Goal: Task Accomplishment & Management: Use online tool/utility

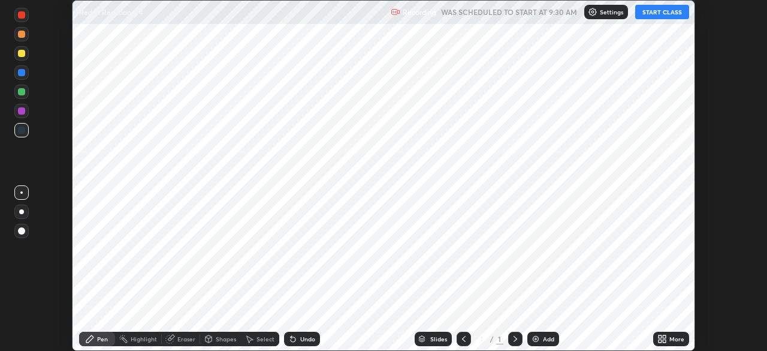
scroll to position [351, 767]
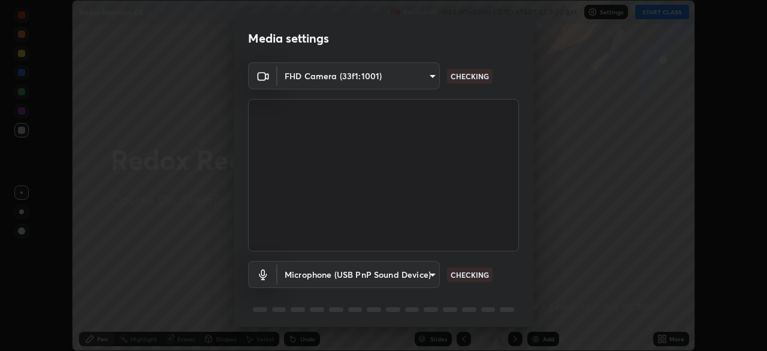
type input "49997c5035a380d1e4bfd67072f4403f37fcfd6159da511fce73e868ba03c42c"
click at [436, 275] on body "Erase all Redox Reaction-04 Recording WAS SCHEDULED TO START AT 9:30 AM Setting…" at bounding box center [383, 175] width 767 height 351
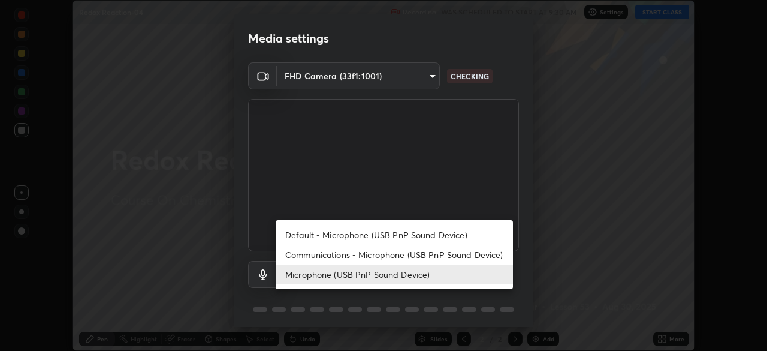
click at [439, 249] on li "Communications - Microphone (USB PnP Sound Device)" at bounding box center [394, 255] width 237 height 20
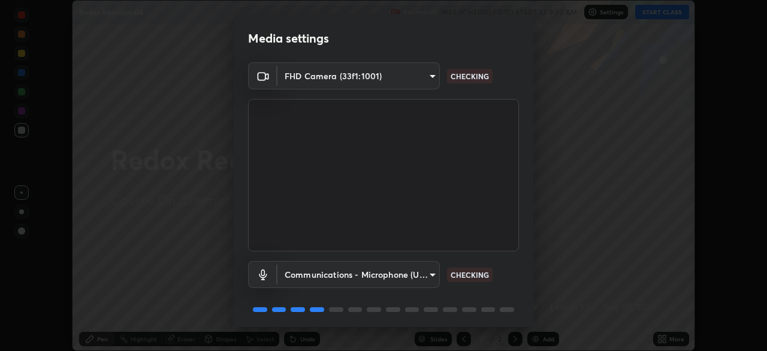
click at [421, 271] on body "Erase all Redox Reaction-04 Recording WAS SCHEDULED TO START AT 9:30 AM Setting…" at bounding box center [383, 175] width 767 height 351
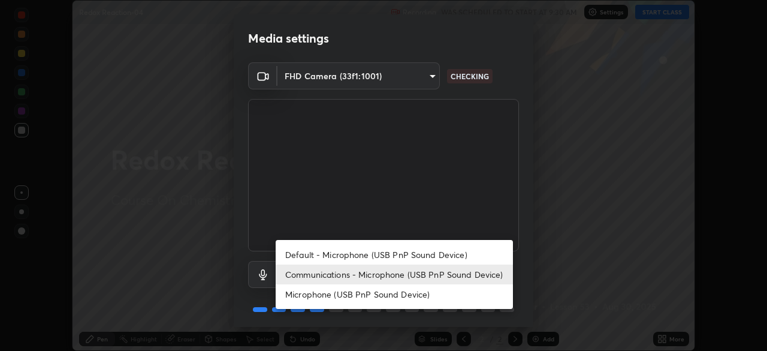
click at [423, 293] on li "Microphone (USB PnP Sound Device)" at bounding box center [394, 294] width 237 height 20
type input "b93cbfc37ea663615e2a2758e13d6489b429ad874a2ce90456402bbb4f5a5e7c"
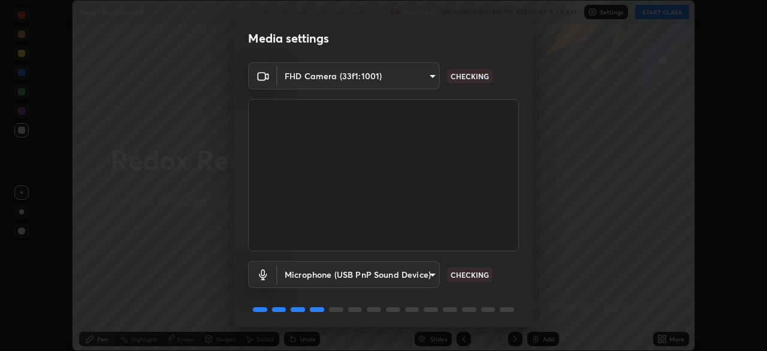
scroll to position [43, 0]
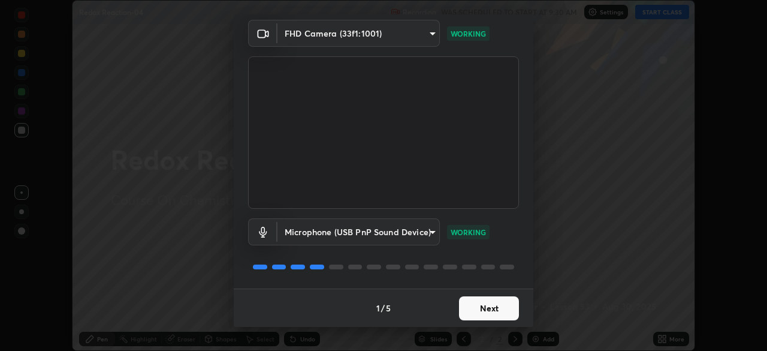
click at [502, 312] on button "Next" at bounding box center [489, 308] width 60 height 24
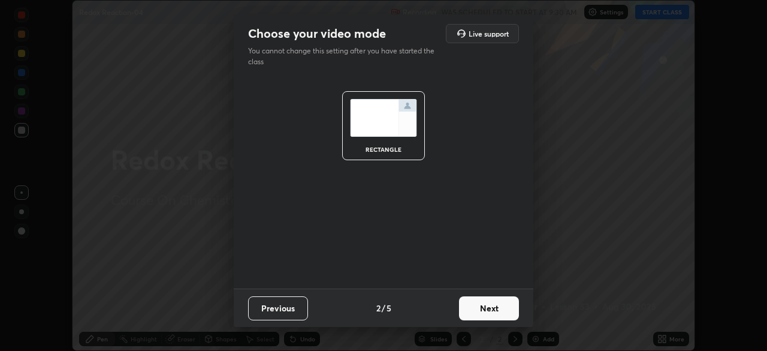
scroll to position [0, 0]
click at [503, 312] on button "Next" at bounding box center [489, 308] width 60 height 24
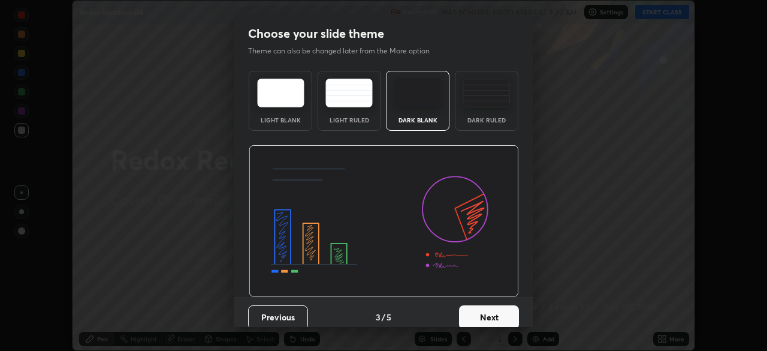
click at [509, 316] on button "Next" at bounding box center [489, 317] width 60 height 24
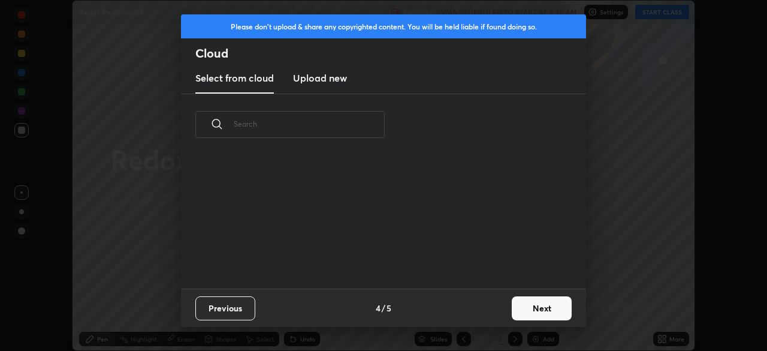
click at [524, 305] on button "Next" at bounding box center [542, 308] width 60 height 24
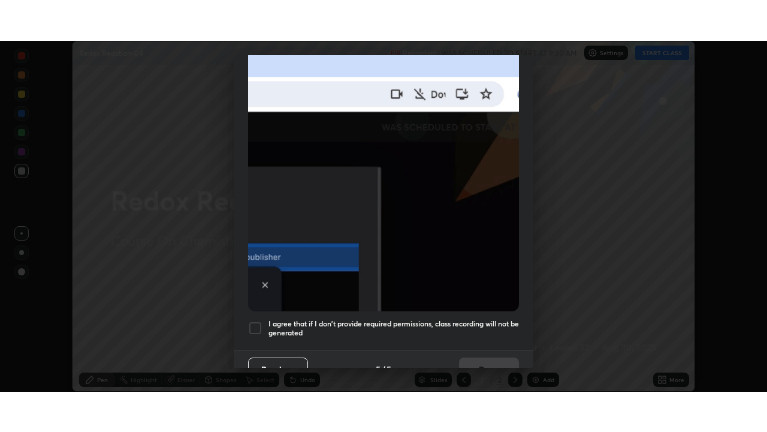
scroll to position [287, 0]
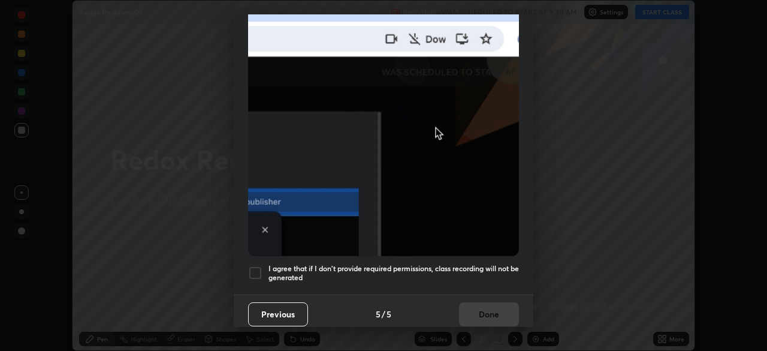
click at [499, 269] on h5 "I agree that if I don't provide required permissions, class recording will not …" at bounding box center [394, 273] width 251 height 19
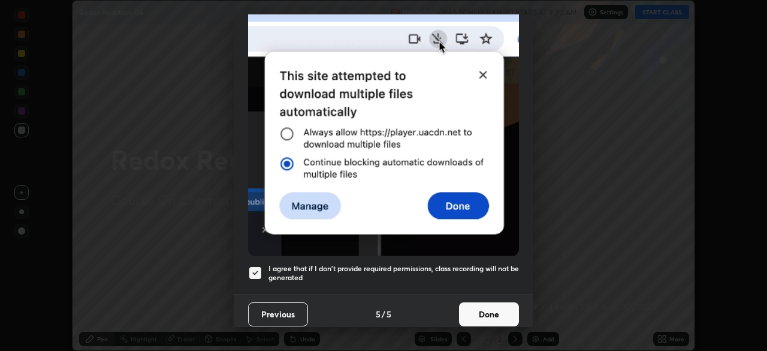
click at [491, 306] on button "Done" at bounding box center [489, 314] width 60 height 24
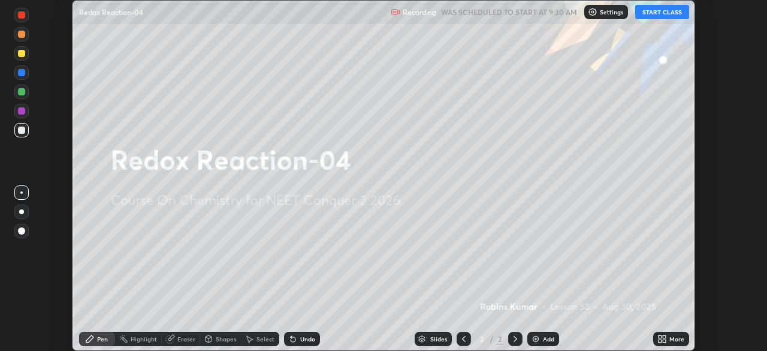
click at [664, 336] on icon at bounding box center [664, 336] width 3 height 3
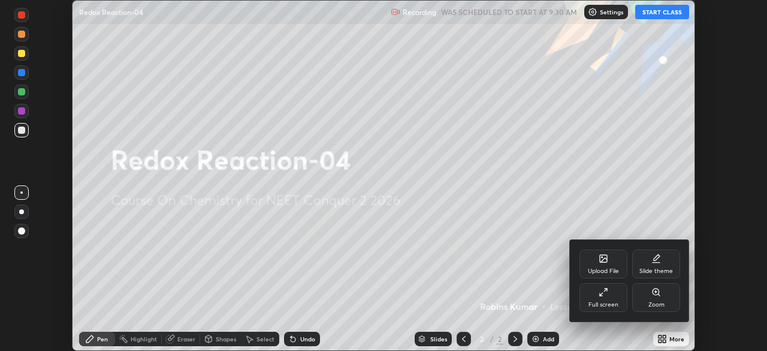
click at [615, 297] on div "Full screen" at bounding box center [604, 297] width 48 height 29
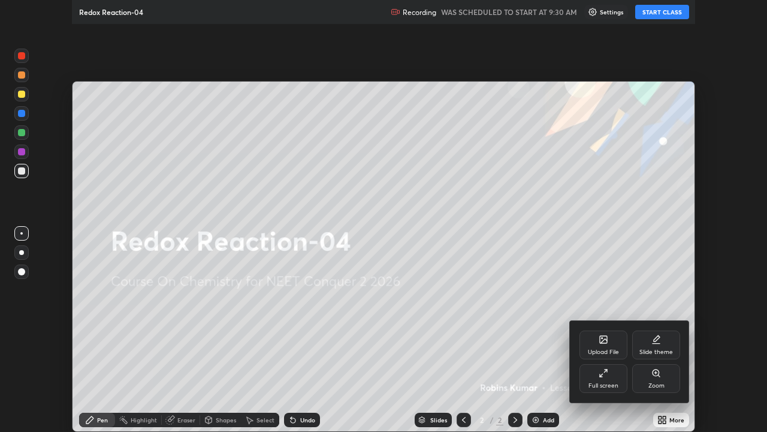
scroll to position [432, 767]
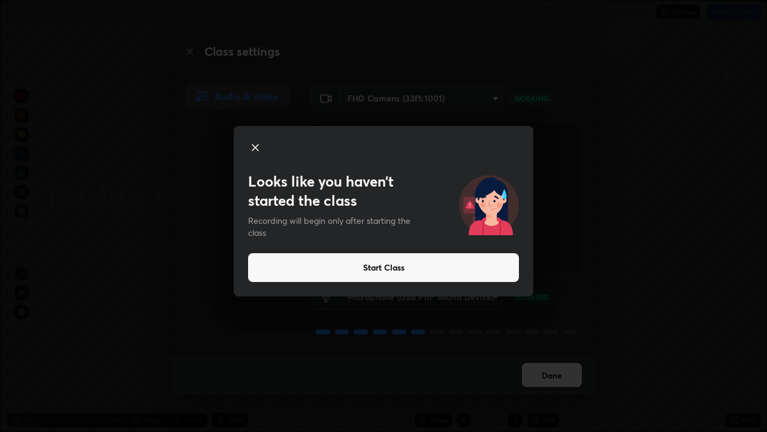
click at [252, 146] on icon at bounding box center [255, 147] width 14 height 14
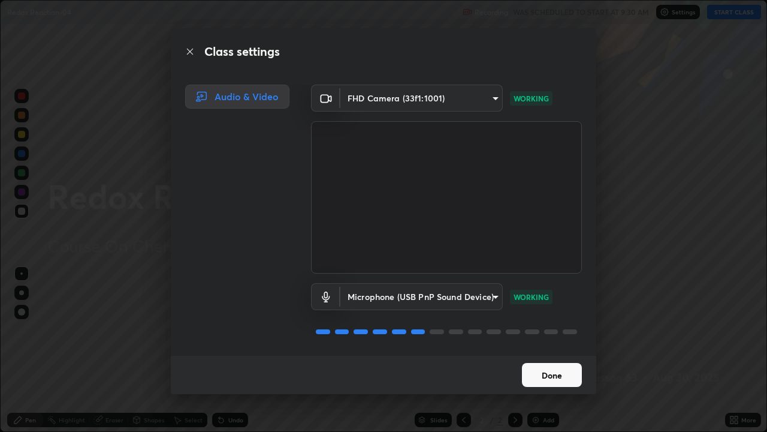
scroll to position [1, 0]
click at [562, 350] on button "Done" at bounding box center [552, 375] width 60 height 24
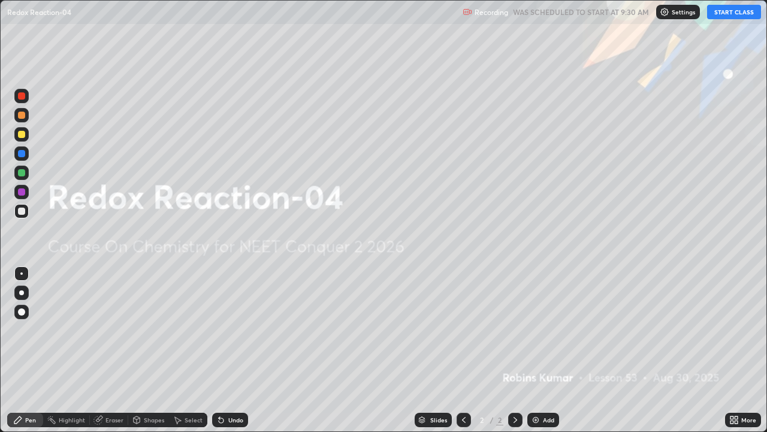
click at [729, 18] on button "START CLASS" at bounding box center [734, 12] width 54 height 14
click at [541, 350] on div "Add" at bounding box center [543, 419] width 32 height 14
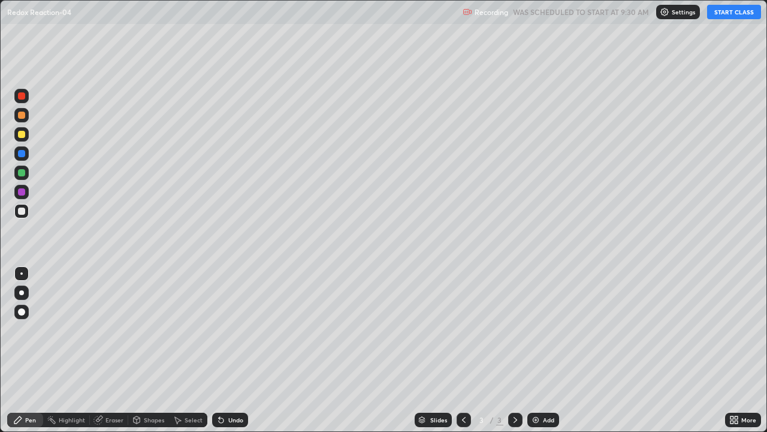
click at [538, 350] on img at bounding box center [536, 420] width 10 height 10
click at [539, 350] on img at bounding box center [536, 420] width 10 height 10
click at [539, 350] on div "Add" at bounding box center [543, 419] width 32 height 14
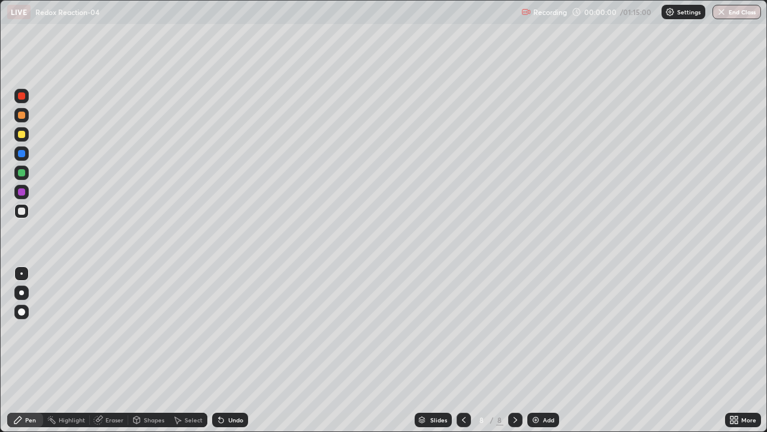
click at [541, 350] on div "Add" at bounding box center [543, 419] width 32 height 14
click at [542, 350] on div "Add" at bounding box center [543, 419] width 32 height 14
click at [543, 350] on div "Add" at bounding box center [548, 420] width 11 height 6
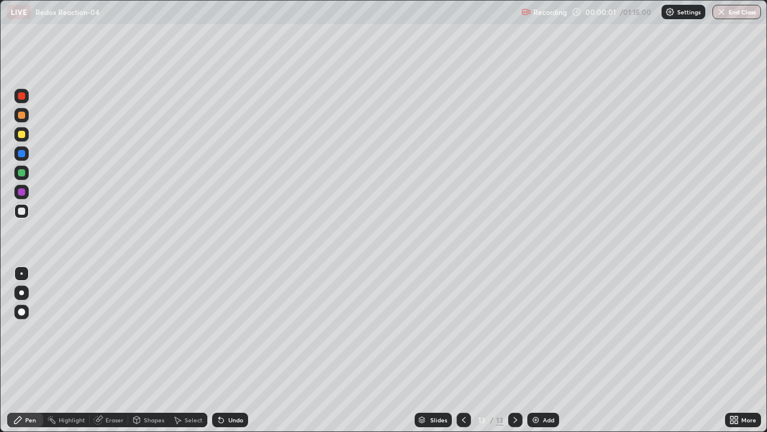
click at [543, 350] on div "Add" at bounding box center [548, 420] width 11 height 6
click at [542, 350] on div "Add" at bounding box center [543, 419] width 32 height 14
click at [463, 350] on icon at bounding box center [464, 420] width 10 height 10
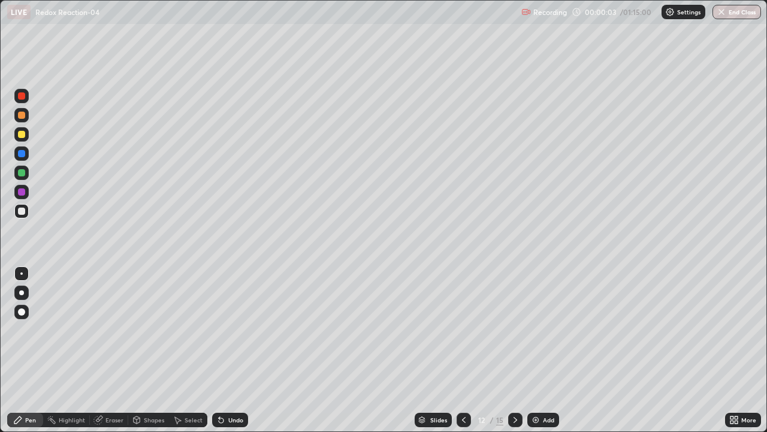
click at [463, 350] on icon at bounding box center [464, 420] width 10 height 10
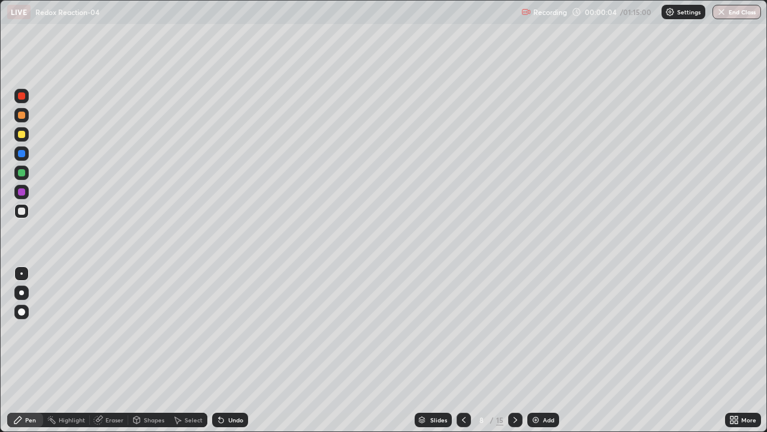
click at [463, 350] on icon at bounding box center [464, 420] width 10 height 10
click at [21, 120] on div at bounding box center [21, 115] width 14 height 14
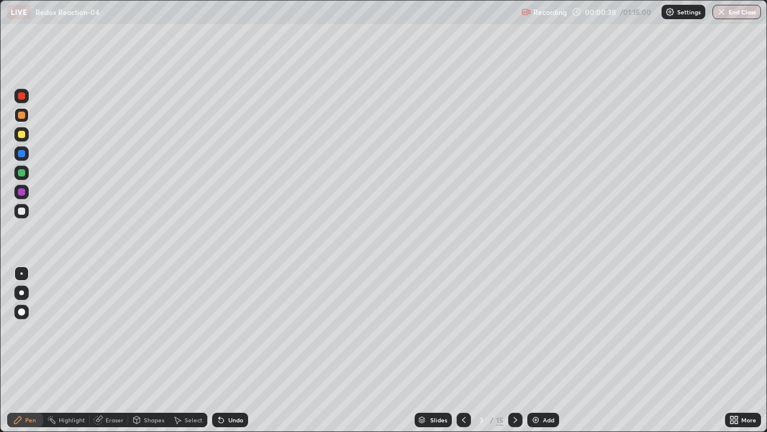
click at [22, 134] on div at bounding box center [21, 134] width 7 height 7
click at [24, 115] on div at bounding box center [21, 114] width 7 height 7
click at [22, 211] on div at bounding box center [21, 210] width 7 height 7
click at [514, 350] on icon at bounding box center [516, 420] width 10 height 10
click at [27, 350] on div "Pen" at bounding box center [30, 420] width 11 height 6
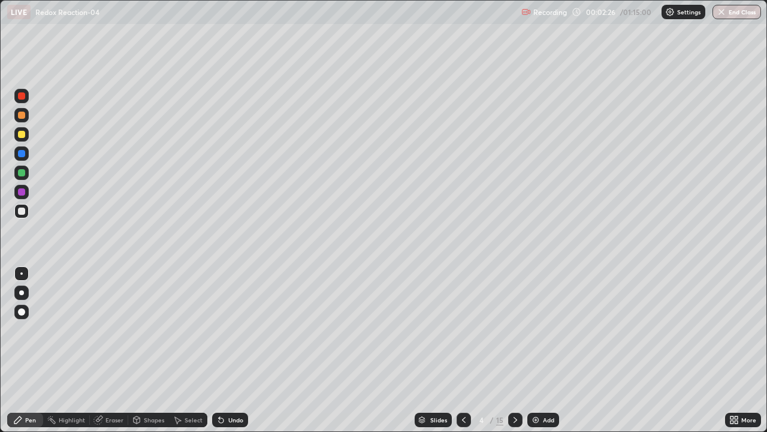
click at [23, 132] on div at bounding box center [21, 134] width 7 height 7
click at [23, 114] on div at bounding box center [21, 114] width 7 height 7
click at [26, 212] on div at bounding box center [21, 211] width 14 height 14
click at [108, 350] on div "Eraser" at bounding box center [114, 420] width 18 height 6
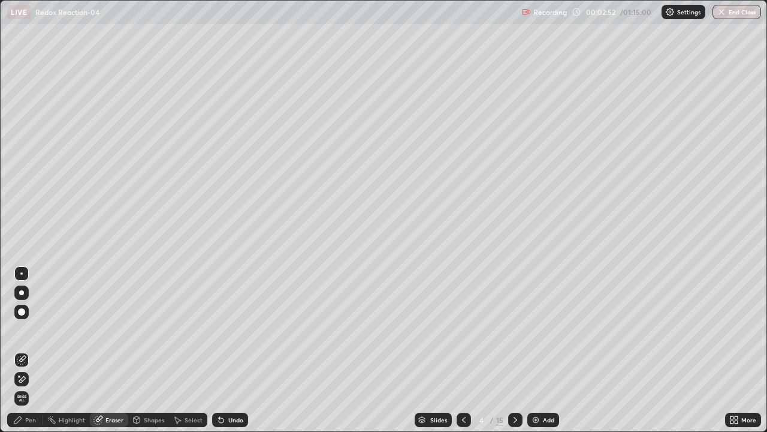
click at [31, 350] on div "Pen" at bounding box center [30, 420] width 11 height 6
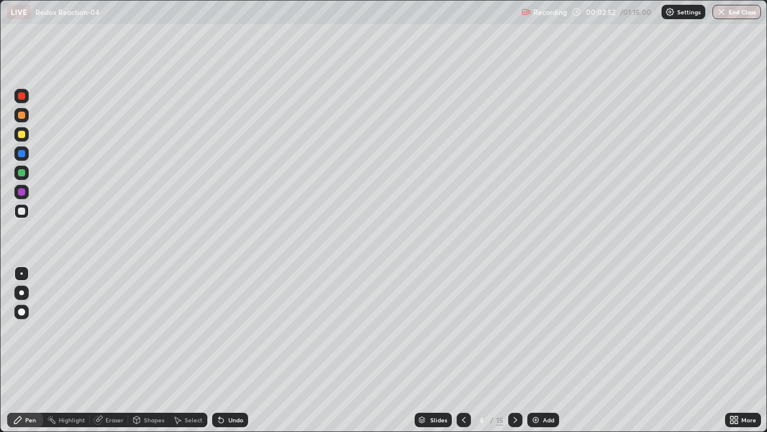
click at [26, 119] on div at bounding box center [21, 115] width 14 height 14
click at [23, 210] on div at bounding box center [21, 210] width 7 height 7
click at [24, 153] on div at bounding box center [21, 153] width 7 height 7
click at [24, 171] on div at bounding box center [21, 172] width 7 height 7
click at [22, 135] on div at bounding box center [21, 134] width 7 height 7
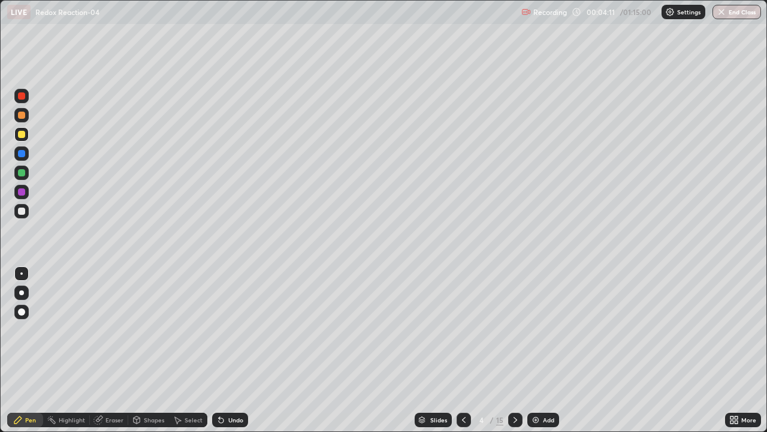
click at [22, 212] on div at bounding box center [21, 210] width 7 height 7
click at [23, 156] on div at bounding box center [21, 153] width 7 height 7
click at [22, 135] on div at bounding box center [21, 134] width 7 height 7
click at [27, 208] on div at bounding box center [21, 211] width 14 height 14
click at [22, 154] on div at bounding box center [21, 153] width 7 height 7
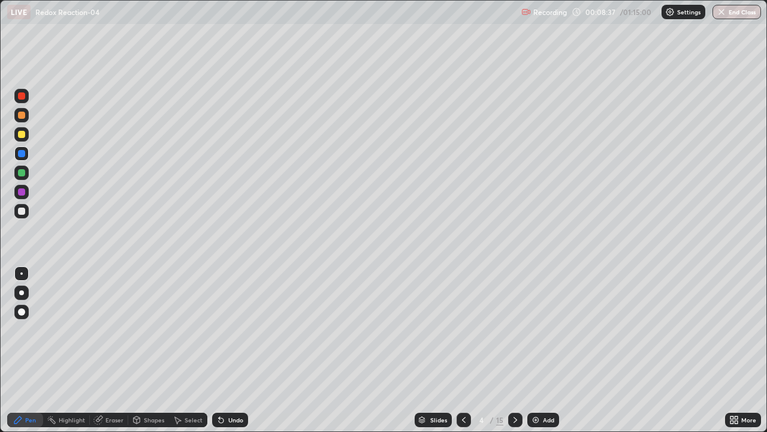
click at [65, 350] on div "Highlight" at bounding box center [72, 420] width 26 height 6
click at [24, 193] on div at bounding box center [21, 191] width 7 height 7
click at [21, 137] on div at bounding box center [21, 134] width 7 height 7
click at [21, 350] on div "Pen" at bounding box center [25, 419] width 36 height 14
click at [509, 350] on div at bounding box center [515, 419] width 14 height 14
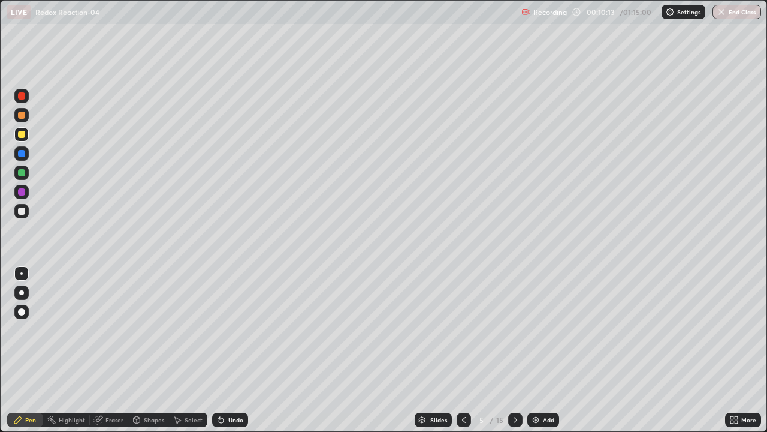
click at [22, 114] on div at bounding box center [21, 114] width 7 height 7
click at [23, 139] on div at bounding box center [21, 134] width 14 height 14
click at [24, 210] on div at bounding box center [21, 210] width 7 height 7
click at [22, 173] on div at bounding box center [21, 172] width 7 height 7
click at [23, 156] on div at bounding box center [21, 153] width 7 height 7
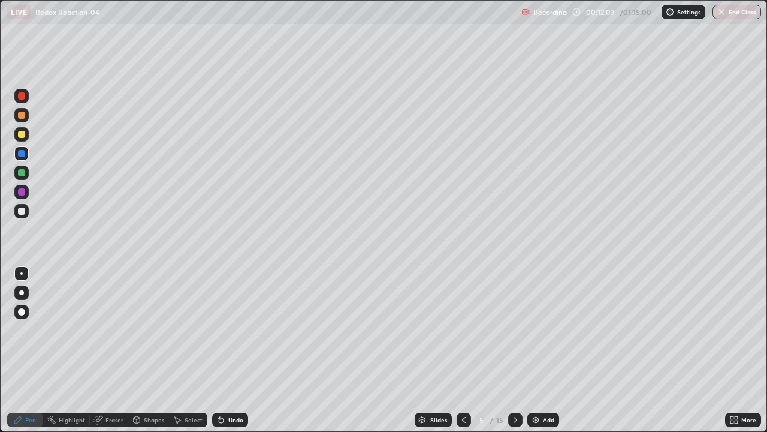
click at [23, 122] on div at bounding box center [21, 115] width 14 height 14
click at [26, 135] on div at bounding box center [21, 134] width 14 height 14
click at [22, 173] on div at bounding box center [21, 172] width 7 height 7
click at [23, 197] on div at bounding box center [21, 192] width 14 height 14
click at [19, 209] on div at bounding box center [21, 210] width 7 height 7
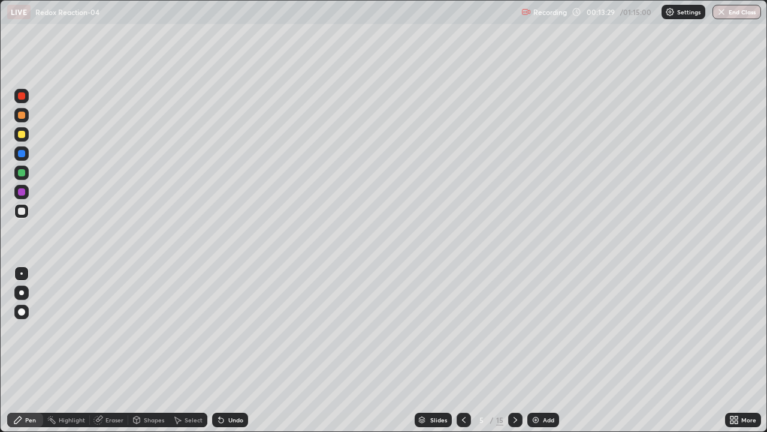
click at [23, 194] on div at bounding box center [21, 191] width 7 height 7
click at [22, 137] on div at bounding box center [21, 134] width 7 height 7
click at [23, 197] on div at bounding box center [21, 192] width 14 height 14
click at [26, 215] on div at bounding box center [21, 211] width 14 height 14
click at [23, 136] on div at bounding box center [21, 134] width 7 height 7
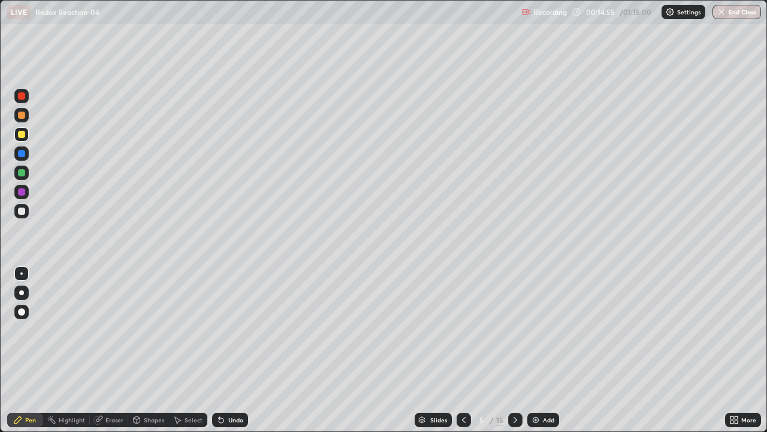
click at [22, 192] on div at bounding box center [21, 191] width 7 height 7
click at [225, 350] on div "Undo" at bounding box center [230, 419] width 36 height 14
click at [23, 140] on div at bounding box center [21, 134] width 14 height 14
click at [23, 116] on div at bounding box center [21, 114] width 7 height 7
click at [22, 137] on div at bounding box center [21, 134] width 7 height 7
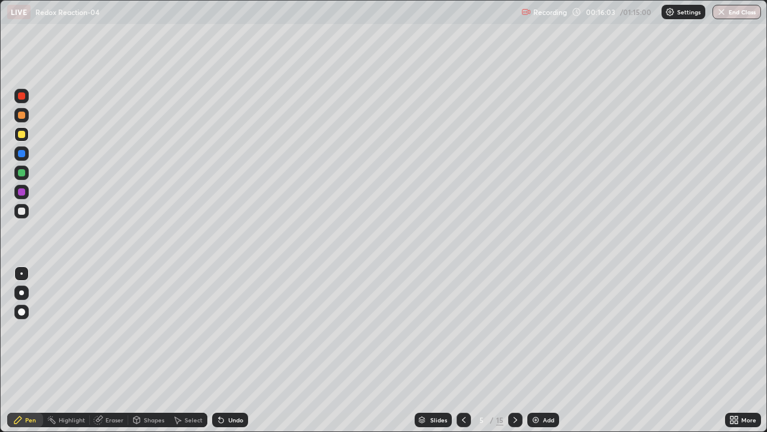
click at [23, 211] on div at bounding box center [21, 210] width 7 height 7
click at [22, 173] on div at bounding box center [21, 172] width 7 height 7
click at [22, 211] on div at bounding box center [21, 210] width 7 height 7
click at [22, 153] on div at bounding box center [21, 153] width 7 height 7
click at [22, 192] on div at bounding box center [21, 191] width 7 height 7
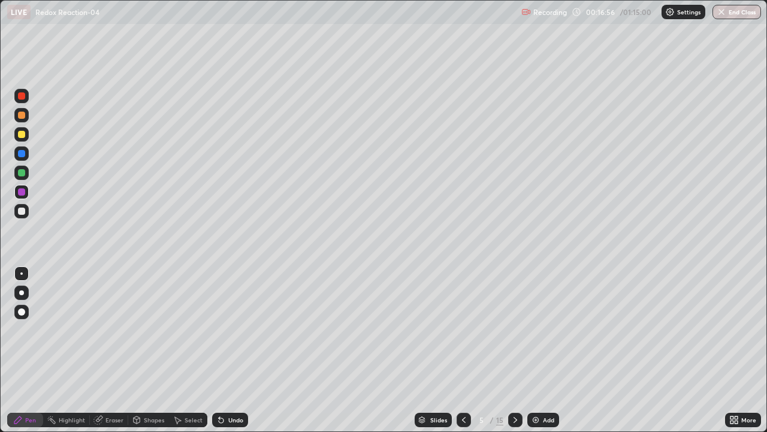
click at [23, 139] on div at bounding box center [21, 134] width 14 height 14
click at [26, 155] on div at bounding box center [21, 153] width 14 height 14
click at [22, 194] on div at bounding box center [21, 191] width 7 height 7
click at [22, 134] on div at bounding box center [21, 134] width 7 height 7
click at [23, 158] on div at bounding box center [21, 153] width 14 height 14
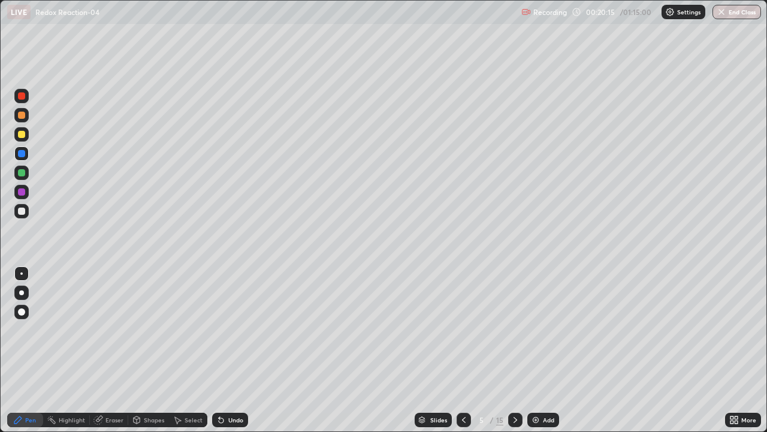
click at [515, 350] on icon at bounding box center [516, 420] width 10 height 10
click at [20, 135] on div at bounding box center [21, 134] width 7 height 7
click at [153, 350] on div "Shapes" at bounding box center [154, 420] width 20 height 6
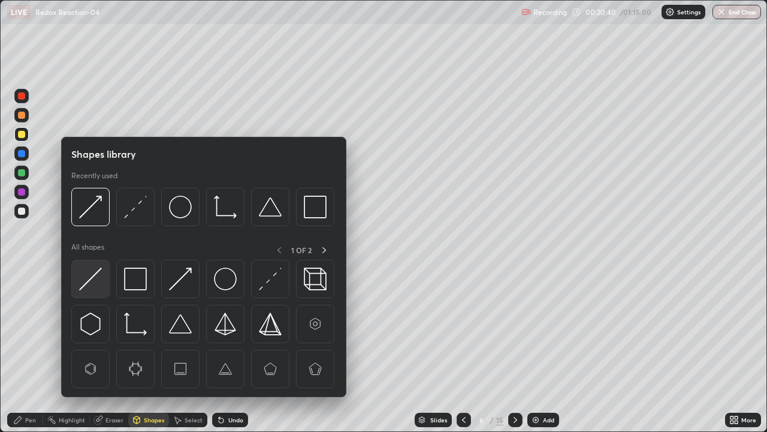
click at [89, 280] on img at bounding box center [90, 278] width 23 height 23
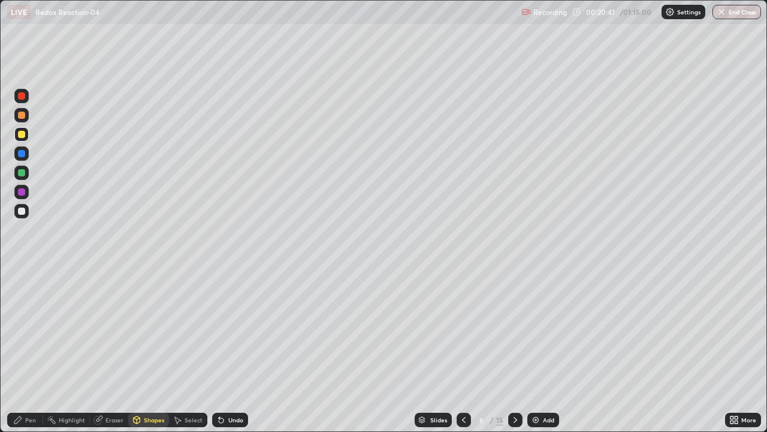
click at [22, 117] on div at bounding box center [21, 114] width 7 height 7
click at [30, 350] on div "Pen" at bounding box center [30, 420] width 11 height 6
click at [22, 173] on div at bounding box center [21, 172] width 7 height 7
click at [19, 117] on div at bounding box center [21, 114] width 7 height 7
click at [23, 155] on div at bounding box center [21, 153] width 7 height 7
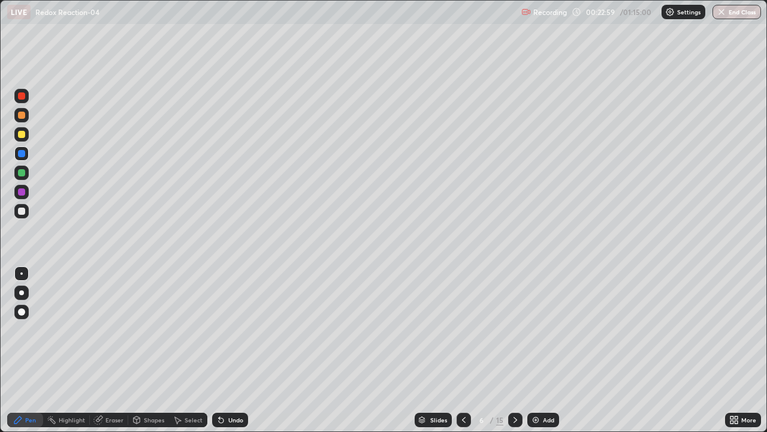
click at [24, 213] on div at bounding box center [21, 210] width 7 height 7
click at [219, 350] on icon at bounding box center [221, 420] width 5 height 5
click at [236, 350] on div "Undo" at bounding box center [235, 420] width 15 height 6
click at [22, 174] on div at bounding box center [21, 172] width 7 height 7
click at [22, 208] on div at bounding box center [21, 210] width 7 height 7
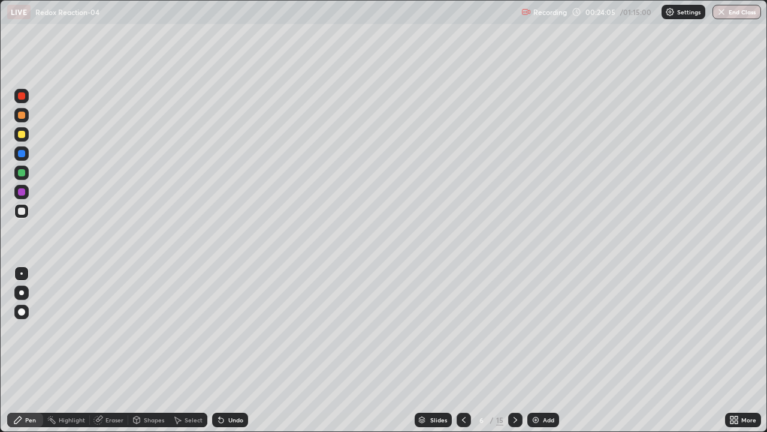
click at [22, 170] on div at bounding box center [21, 172] width 7 height 7
click at [28, 212] on div at bounding box center [21, 211] width 14 height 14
click at [228, 350] on div "Undo" at bounding box center [230, 419] width 36 height 14
click at [20, 116] on div at bounding box center [21, 114] width 7 height 7
click at [109, 350] on div "Eraser" at bounding box center [114, 420] width 18 height 6
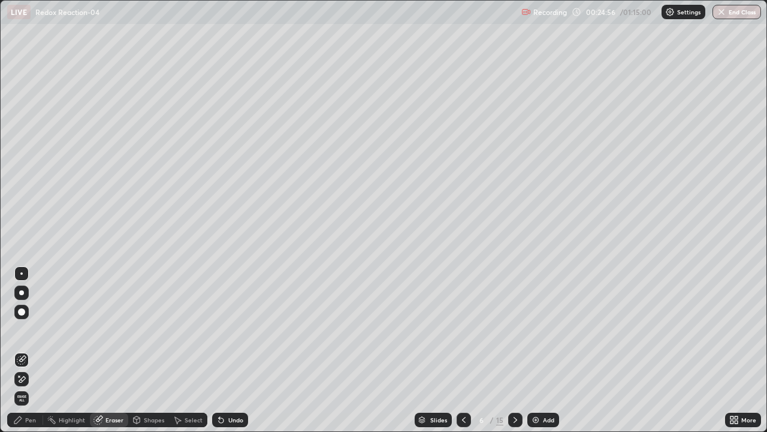
click at [29, 350] on div "Pen" at bounding box center [30, 420] width 11 height 6
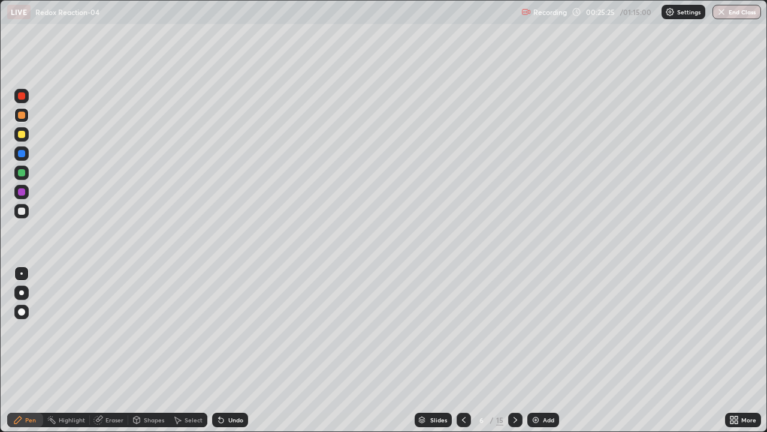
click at [25, 139] on div at bounding box center [21, 134] width 14 height 14
click at [25, 194] on div at bounding box center [21, 192] width 14 height 14
click at [24, 139] on div at bounding box center [21, 134] width 14 height 14
click at [514, 350] on icon at bounding box center [516, 420] width 10 height 10
click at [22, 159] on div at bounding box center [21, 153] width 14 height 14
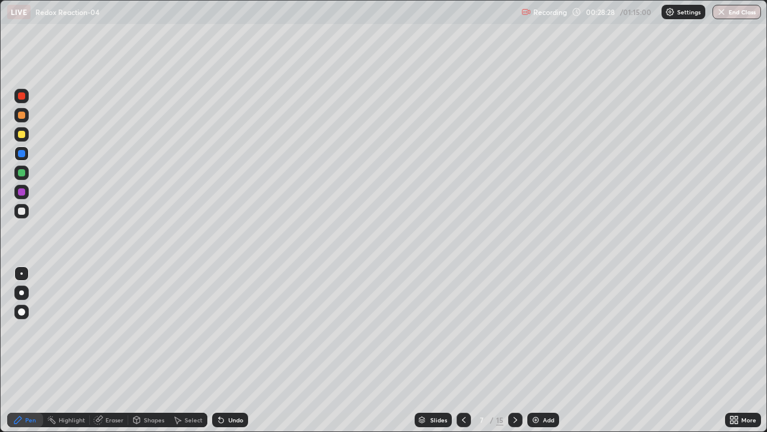
click at [22, 212] on div at bounding box center [21, 210] width 7 height 7
click at [23, 174] on div at bounding box center [21, 172] width 7 height 7
click at [20, 209] on div at bounding box center [21, 210] width 7 height 7
click at [231, 350] on div "Undo" at bounding box center [235, 420] width 15 height 6
click at [23, 175] on div at bounding box center [21, 172] width 7 height 7
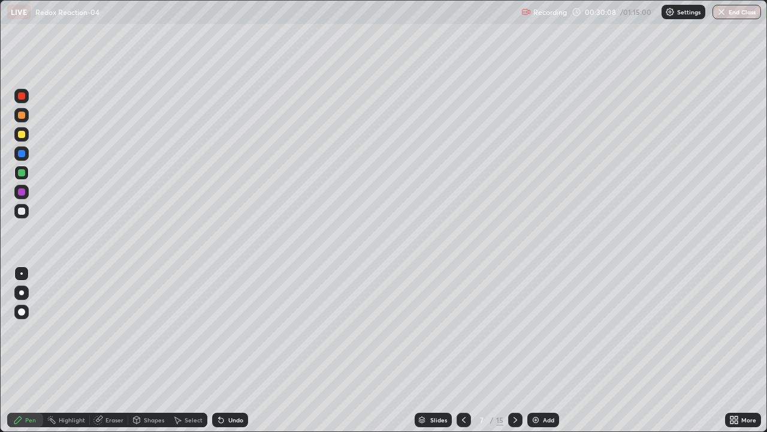
click at [221, 350] on icon at bounding box center [221, 420] width 5 height 5
click at [19, 211] on div at bounding box center [21, 210] width 7 height 7
click at [18, 135] on div at bounding box center [21, 134] width 7 height 7
click at [20, 171] on div at bounding box center [21, 172] width 7 height 7
click at [22, 153] on div at bounding box center [21, 153] width 7 height 7
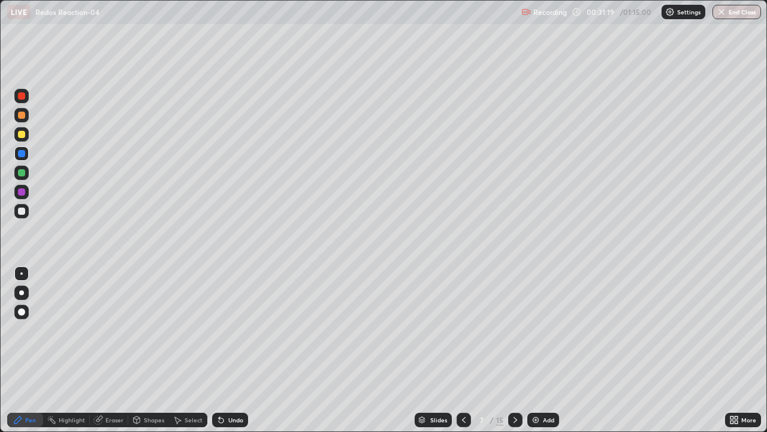
click at [21, 193] on div at bounding box center [21, 191] width 7 height 7
click at [216, 350] on icon at bounding box center [221, 420] width 10 height 10
click at [219, 350] on icon at bounding box center [221, 420] width 5 height 5
click at [215, 350] on div "Undo" at bounding box center [230, 419] width 36 height 14
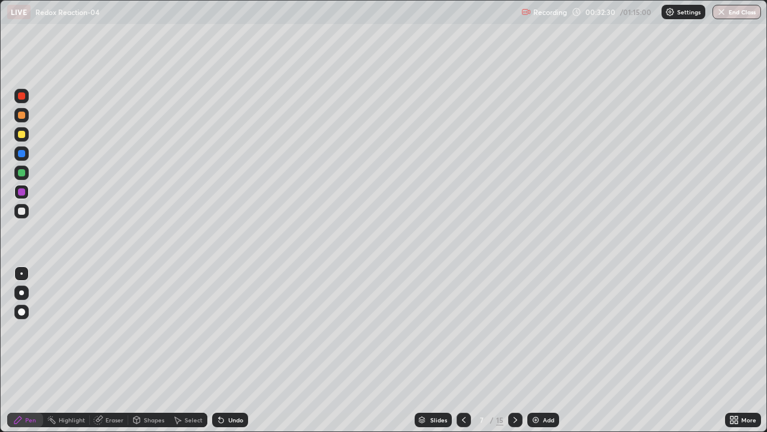
click at [20, 175] on div at bounding box center [21, 172] width 7 height 7
click at [22, 135] on div at bounding box center [21, 134] width 7 height 7
click at [22, 120] on div at bounding box center [21, 115] width 14 height 14
click at [513, 350] on icon at bounding box center [516, 420] width 10 height 10
click at [24, 137] on div at bounding box center [21, 134] width 7 height 7
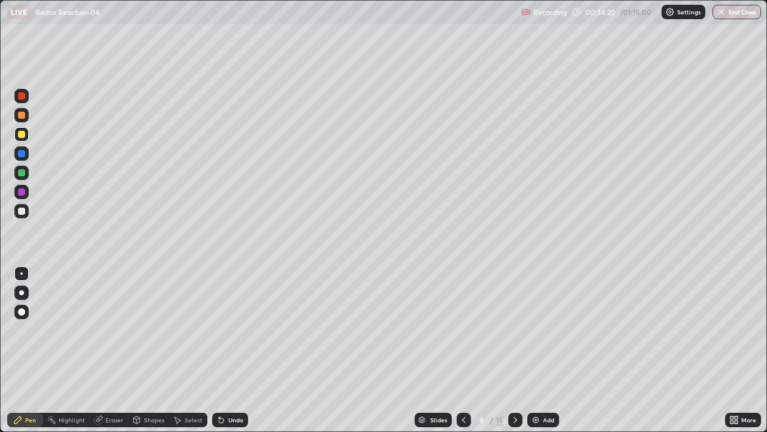
click at [23, 116] on div at bounding box center [21, 114] width 7 height 7
click at [23, 176] on div at bounding box center [21, 172] width 7 height 7
click at [153, 350] on div "Shapes" at bounding box center [154, 420] width 20 height 6
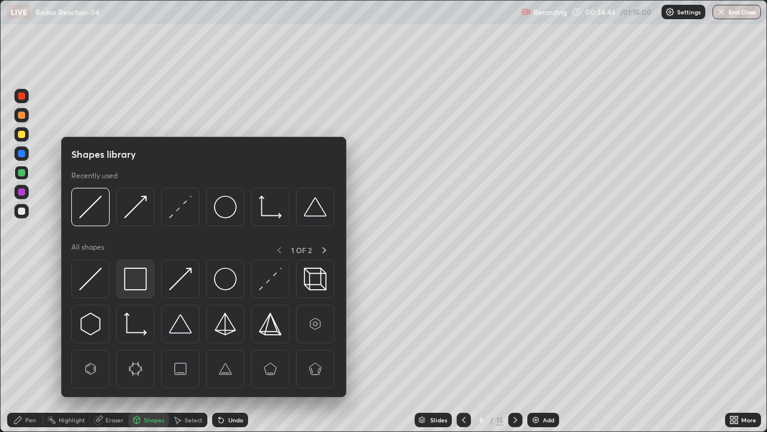
click at [134, 280] on img at bounding box center [135, 278] width 23 height 23
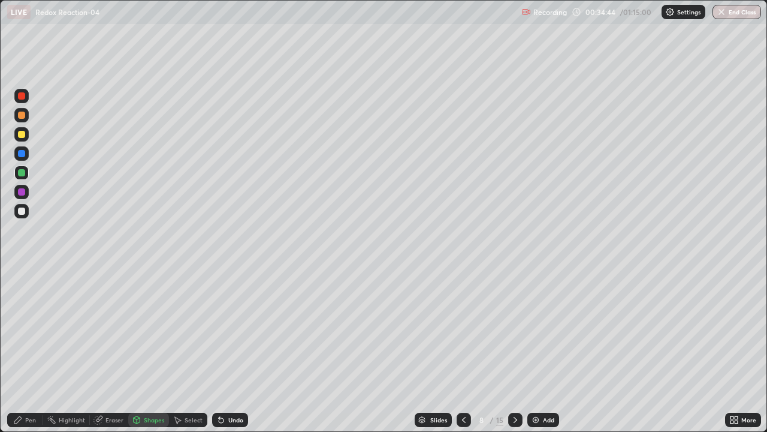
click at [21, 194] on div at bounding box center [21, 191] width 7 height 7
click at [17, 350] on icon at bounding box center [18, 420] width 10 height 10
click at [150, 350] on div "Shapes" at bounding box center [148, 419] width 41 height 14
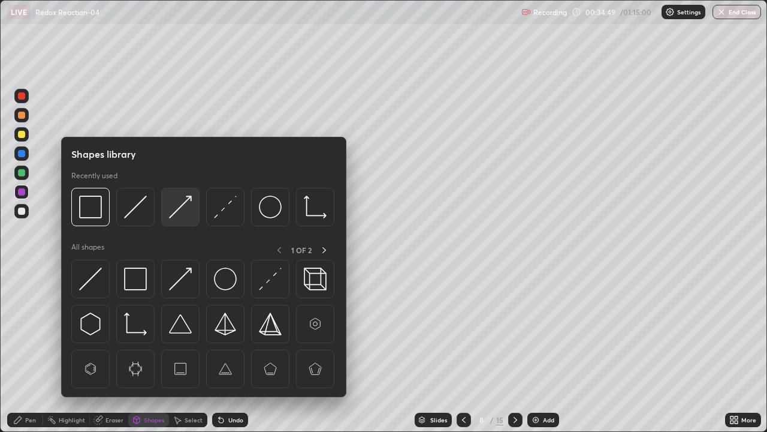
click at [174, 215] on img at bounding box center [180, 206] width 23 height 23
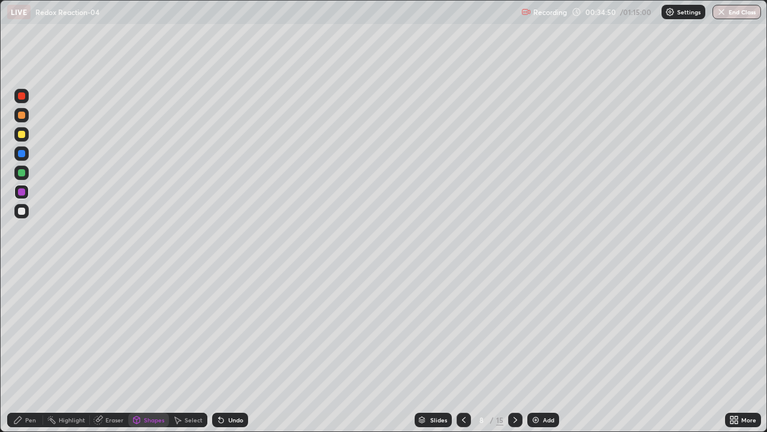
click at [22, 134] on div at bounding box center [21, 134] width 7 height 7
click at [23, 350] on div "Pen" at bounding box center [25, 419] width 36 height 14
click at [23, 176] on div at bounding box center [21, 172] width 7 height 7
click at [113, 350] on div "Eraser" at bounding box center [114, 420] width 18 height 6
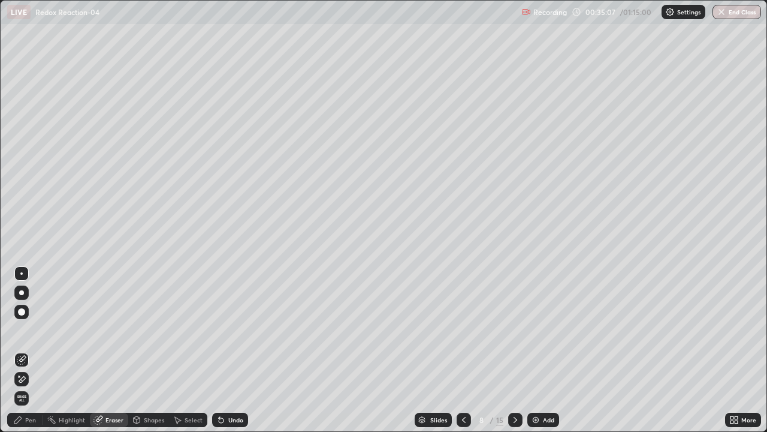
click at [27, 350] on div at bounding box center [21, 379] width 14 height 14
click at [13, 350] on div "Pen" at bounding box center [25, 419] width 36 height 14
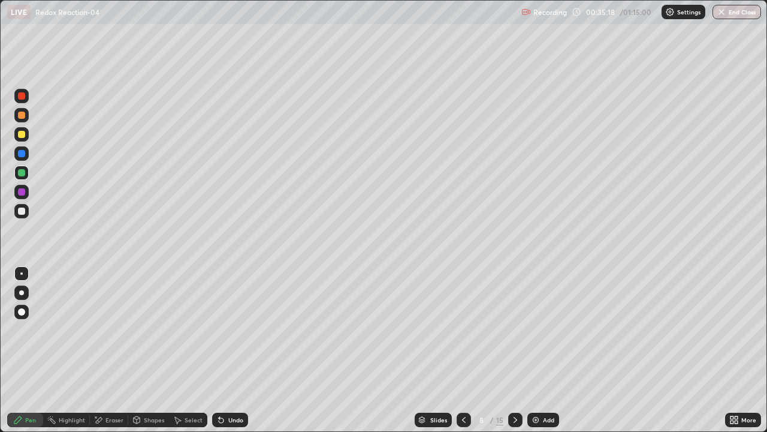
click at [152, 350] on div "Shapes" at bounding box center [154, 420] width 20 height 6
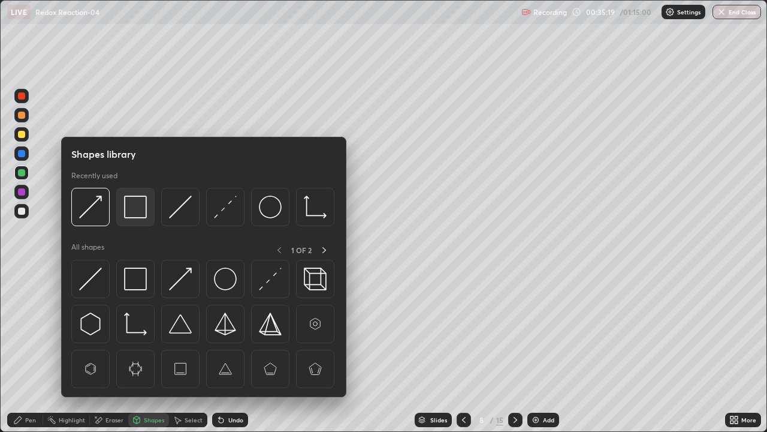
click at [131, 213] on img at bounding box center [135, 206] width 23 height 23
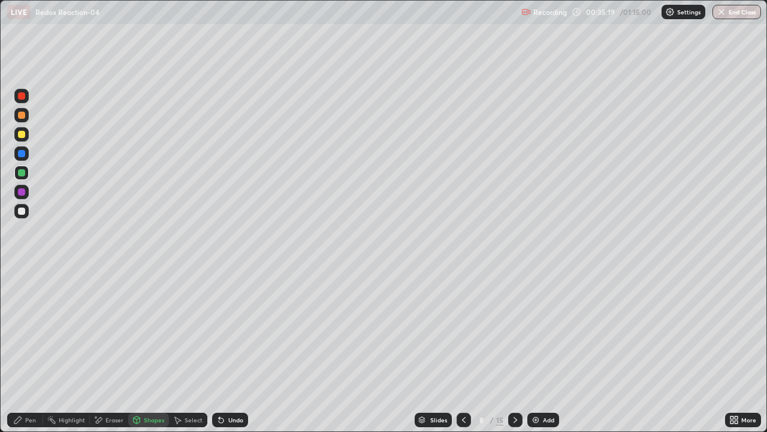
click at [22, 192] on div at bounding box center [21, 191] width 7 height 7
click at [194, 350] on div "Select" at bounding box center [188, 419] width 38 height 14
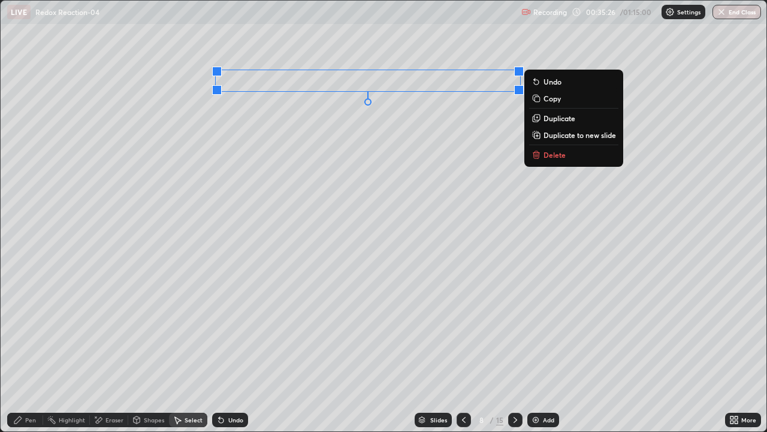
click at [219, 210] on div "0 ° Undo Copy Duplicate Duplicate to new slide Delete" at bounding box center [384, 216] width 766 height 430
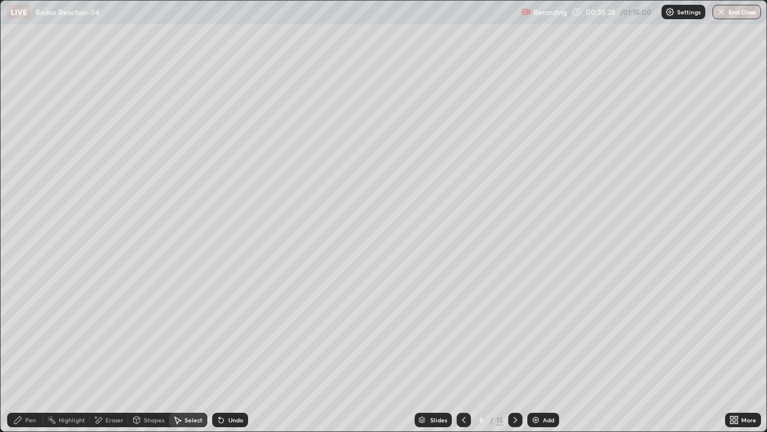
click at [148, 350] on div "Shapes" at bounding box center [154, 420] width 20 height 6
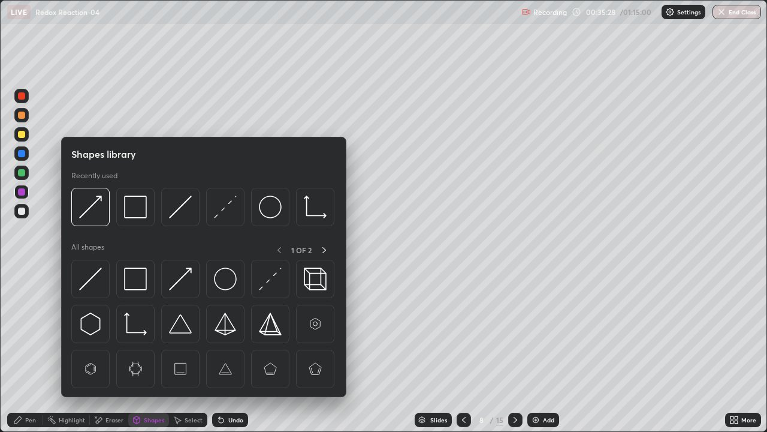
click at [26, 194] on div at bounding box center [21, 192] width 14 height 14
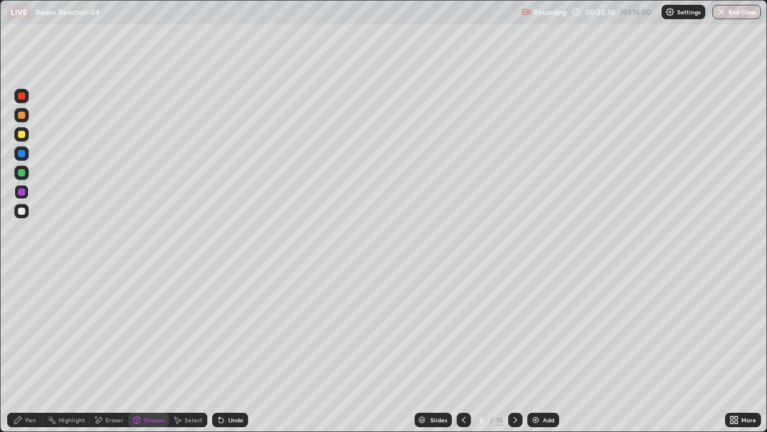
click at [23, 117] on div at bounding box center [21, 114] width 7 height 7
click at [219, 350] on icon at bounding box center [221, 420] width 5 height 5
click at [18, 350] on icon at bounding box center [17, 419] width 7 height 7
click at [27, 191] on div at bounding box center [21, 192] width 14 height 14
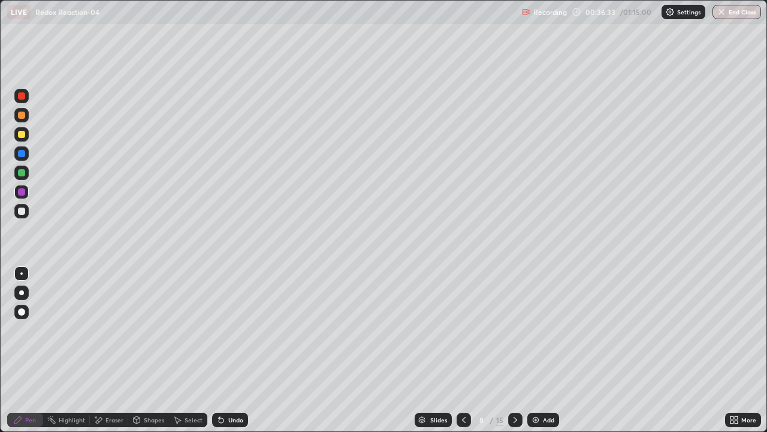
click at [23, 132] on div at bounding box center [21, 134] width 7 height 7
click at [21, 98] on div at bounding box center [21, 95] width 7 height 7
click at [24, 191] on div at bounding box center [21, 191] width 7 height 7
click at [26, 172] on div at bounding box center [21, 172] width 14 height 14
click at [219, 350] on icon at bounding box center [221, 420] width 5 height 5
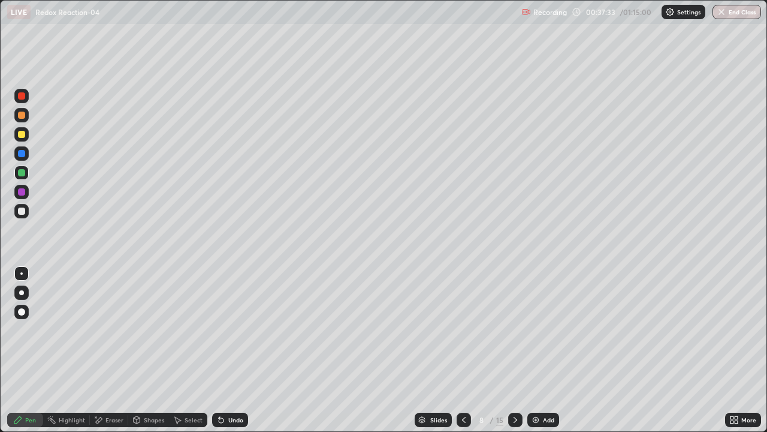
click at [228, 350] on div "Undo" at bounding box center [235, 420] width 15 height 6
click at [221, 350] on icon at bounding box center [221, 420] width 5 height 5
click at [23, 138] on div at bounding box center [21, 134] width 14 height 14
click at [22, 101] on div at bounding box center [21, 96] width 14 height 14
click at [25, 139] on div at bounding box center [21, 134] width 14 height 14
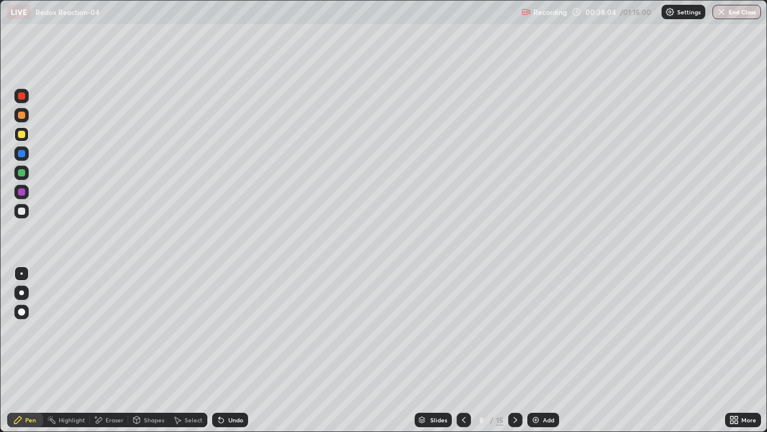
click at [23, 98] on div at bounding box center [21, 95] width 7 height 7
click at [457, 350] on div at bounding box center [464, 419] width 14 height 14
click at [457, 350] on div at bounding box center [464, 420] width 14 height 24
click at [457, 350] on div at bounding box center [464, 419] width 14 height 14
click at [514, 350] on icon at bounding box center [516, 420] width 10 height 10
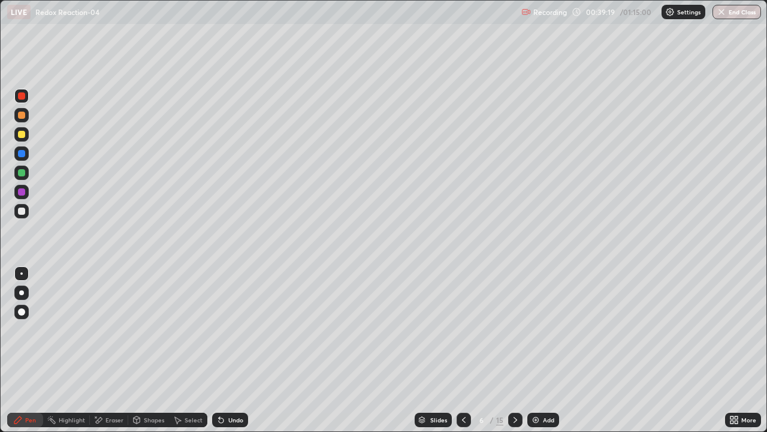
click at [514, 350] on icon at bounding box center [516, 420] width 10 height 10
click at [512, 350] on icon at bounding box center [516, 420] width 10 height 10
click at [114, 350] on div "Eraser" at bounding box center [114, 420] width 18 height 6
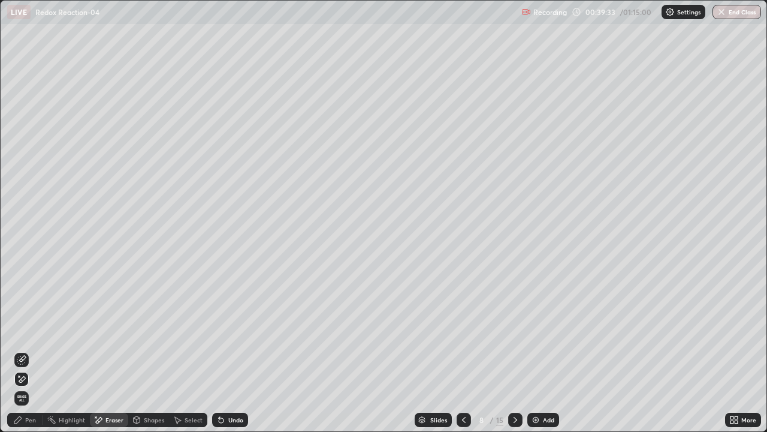
click at [228, 350] on div "Undo" at bounding box center [235, 420] width 15 height 6
click at [228, 350] on div "Undo" at bounding box center [230, 419] width 36 height 14
click at [228, 350] on div "Undo" at bounding box center [235, 420] width 15 height 6
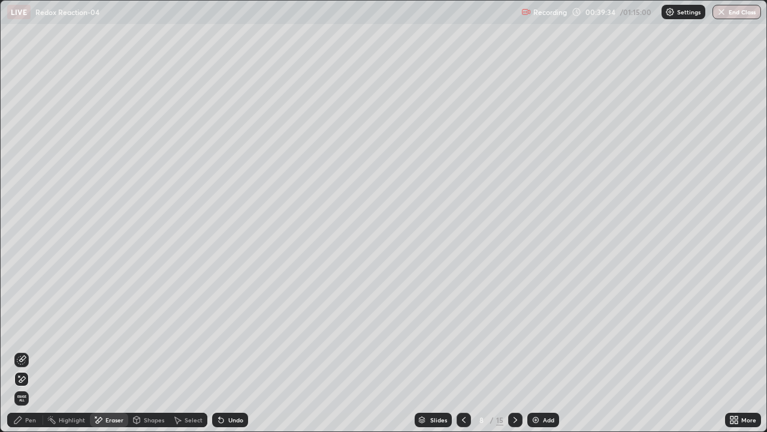
click at [228, 350] on div "Undo" at bounding box center [235, 420] width 15 height 6
click at [225, 350] on div "Undo" at bounding box center [230, 419] width 36 height 14
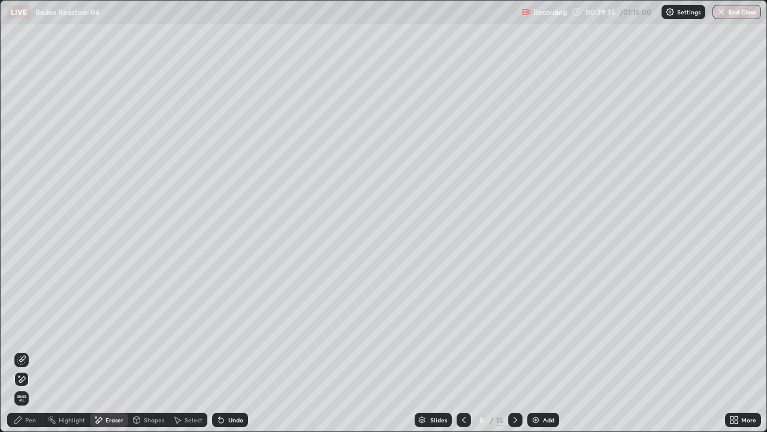
click at [225, 350] on div "Undo" at bounding box center [230, 419] width 36 height 14
click at [228, 350] on div "Undo" at bounding box center [235, 420] width 15 height 6
click at [225, 350] on div "Undo" at bounding box center [230, 419] width 36 height 14
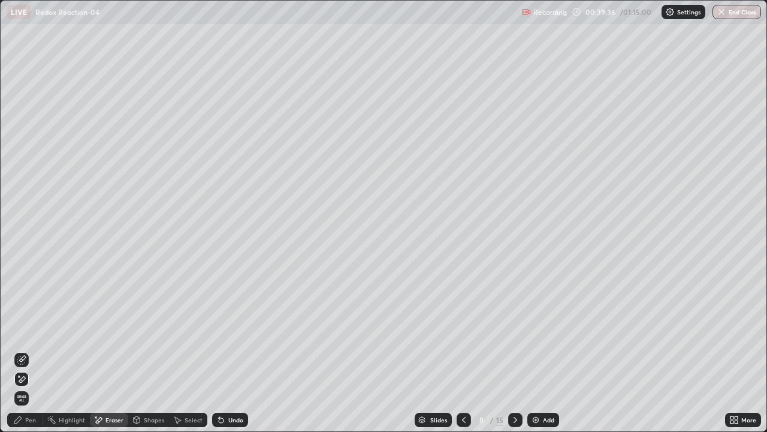
click at [228, 350] on div "Undo" at bounding box center [235, 420] width 15 height 6
click at [229, 350] on div "Undo" at bounding box center [235, 420] width 15 height 6
click at [228, 350] on div "Undo" at bounding box center [235, 420] width 15 height 6
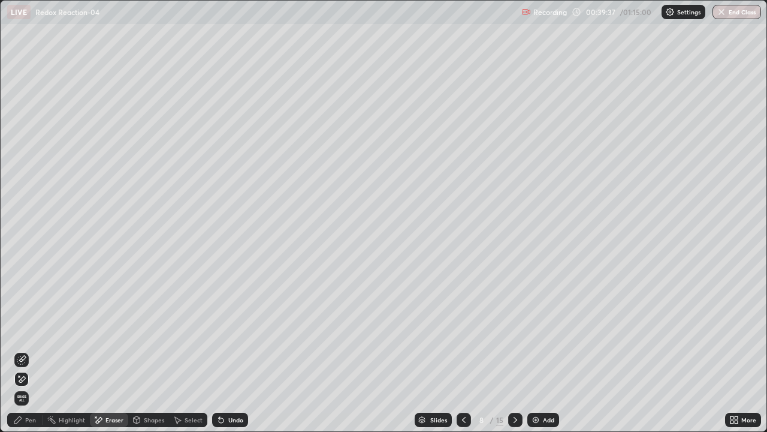
click at [225, 350] on div "Undo" at bounding box center [230, 419] width 36 height 14
click at [224, 350] on div "Undo" at bounding box center [230, 419] width 36 height 14
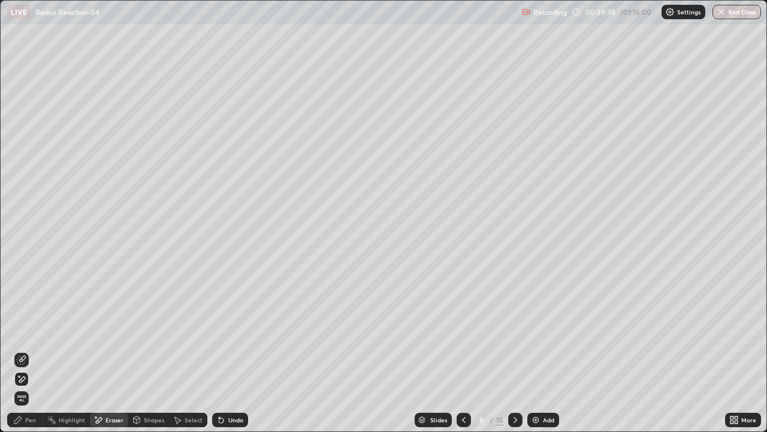
click at [228, 350] on div "Undo" at bounding box center [235, 420] width 15 height 6
click at [20, 350] on icon at bounding box center [17, 419] width 7 height 7
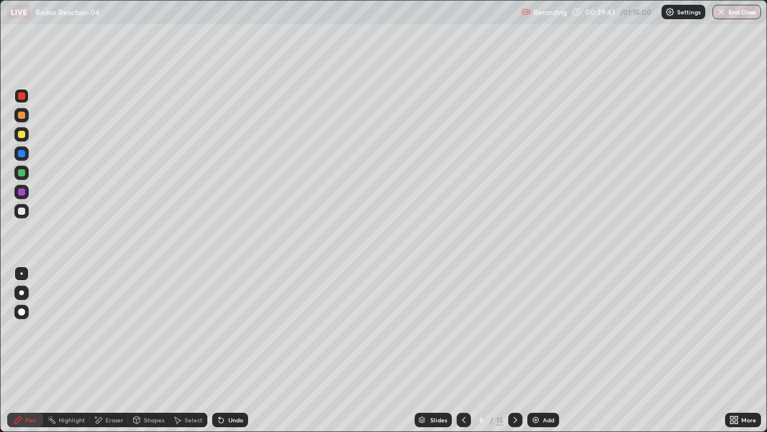
click at [25, 191] on div at bounding box center [21, 191] width 7 height 7
click at [23, 137] on div at bounding box center [21, 134] width 7 height 7
click at [22, 96] on div at bounding box center [21, 95] width 7 height 7
click at [22, 212] on div at bounding box center [21, 210] width 7 height 7
click at [219, 350] on icon at bounding box center [219, 417] width 1 height 1
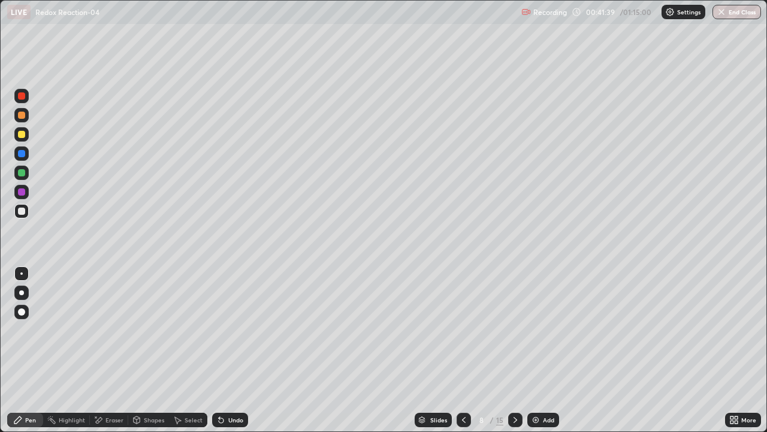
click at [195, 350] on div "Select" at bounding box center [194, 420] width 18 height 6
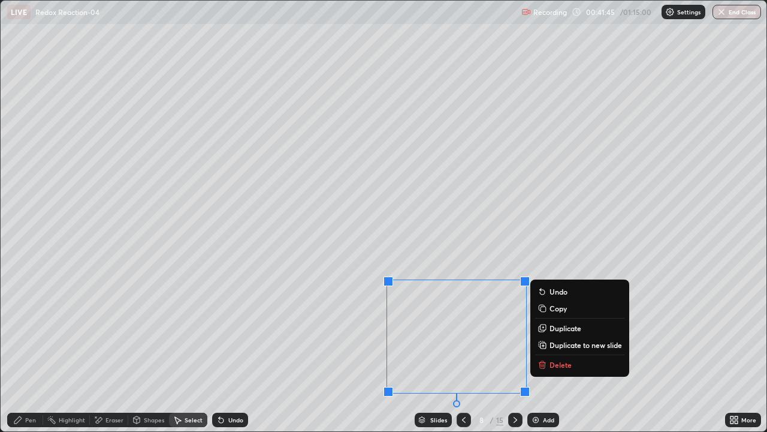
click at [201, 331] on div "0 ° Undo Copy Duplicate Duplicate to new slide Delete" at bounding box center [384, 216] width 766 height 430
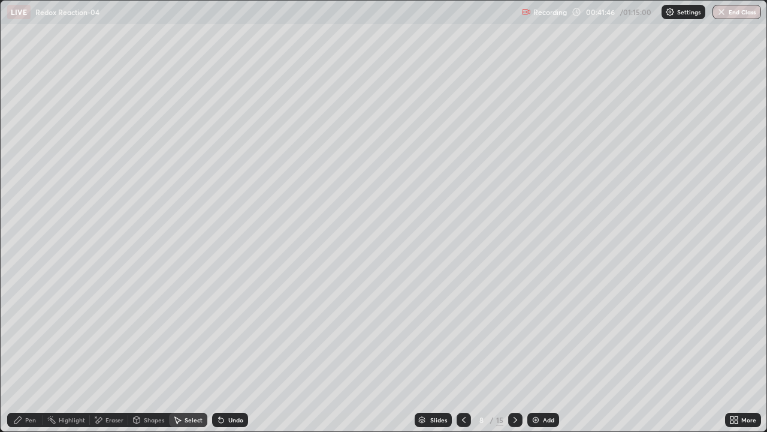
click at [37, 350] on div "Pen" at bounding box center [25, 419] width 36 height 14
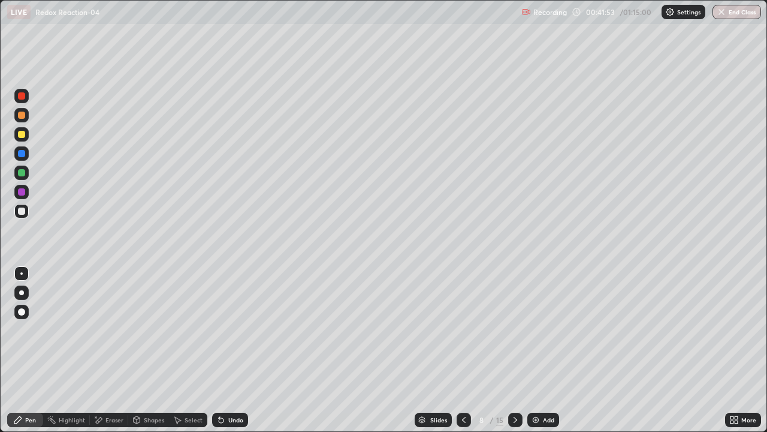
click at [219, 350] on icon at bounding box center [221, 420] width 5 height 5
click at [22, 192] on div at bounding box center [21, 191] width 7 height 7
click at [22, 135] on div at bounding box center [21, 134] width 7 height 7
click at [20, 213] on div at bounding box center [21, 210] width 7 height 7
click at [27, 175] on div at bounding box center [21, 172] width 14 height 14
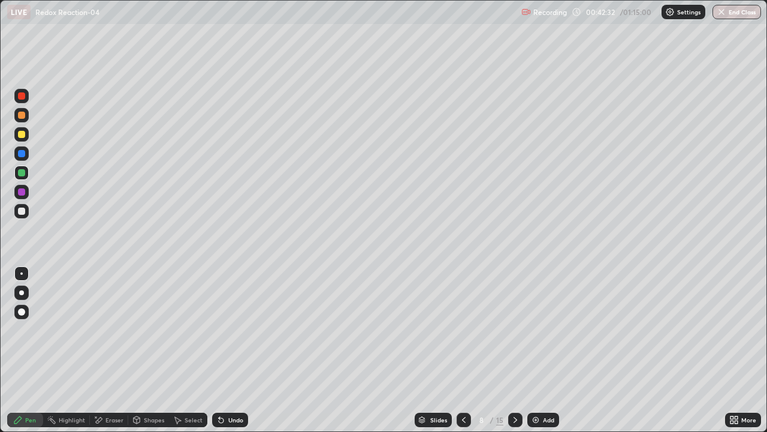
click at [26, 209] on div at bounding box center [21, 211] width 14 height 14
click at [20, 192] on div at bounding box center [21, 191] width 7 height 7
click at [23, 137] on div at bounding box center [21, 134] width 7 height 7
click at [28, 217] on div at bounding box center [21, 210] width 14 height 19
click at [22, 173] on div at bounding box center [21, 172] width 7 height 7
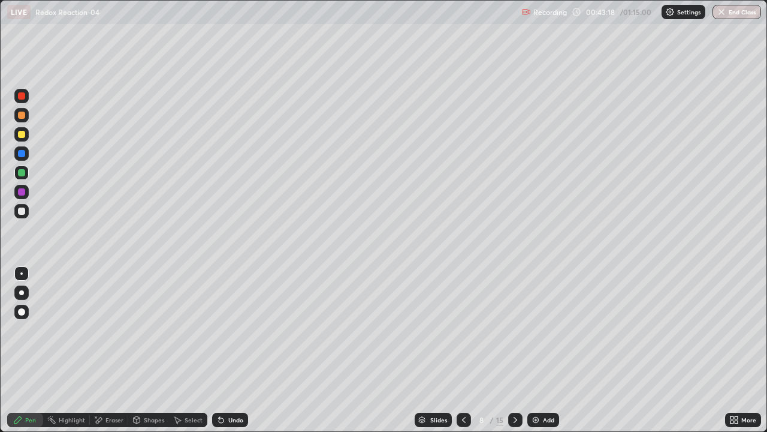
click at [28, 207] on div at bounding box center [21, 211] width 14 height 14
click at [26, 192] on div at bounding box center [21, 192] width 14 height 14
click at [28, 136] on div at bounding box center [21, 134] width 14 height 14
click at [22, 96] on div at bounding box center [21, 95] width 7 height 7
click at [514, 350] on icon at bounding box center [516, 420] width 10 height 10
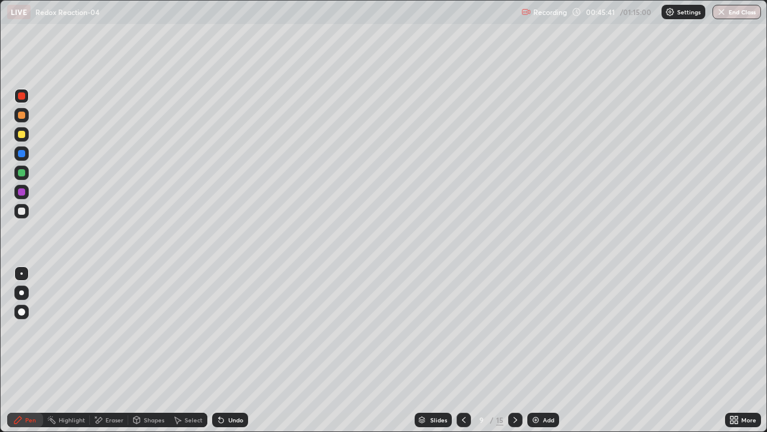
click at [24, 120] on div at bounding box center [21, 115] width 14 height 14
click at [462, 350] on icon at bounding box center [464, 420] width 10 height 10
click at [499, 350] on div "15" at bounding box center [499, 419] width 7 height 11
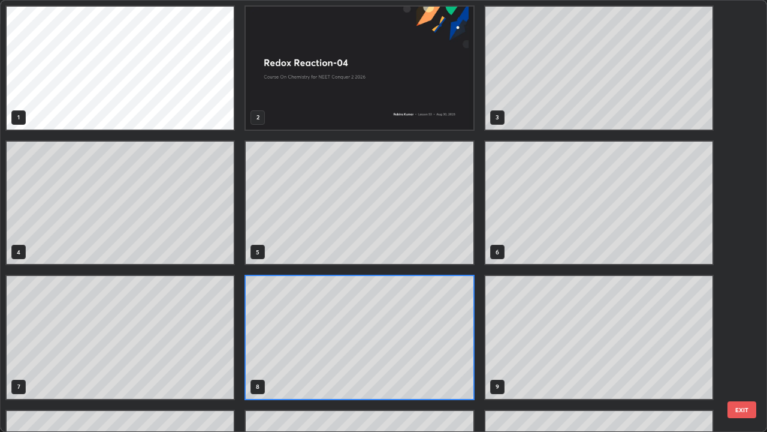
scroll to position [427, 760]
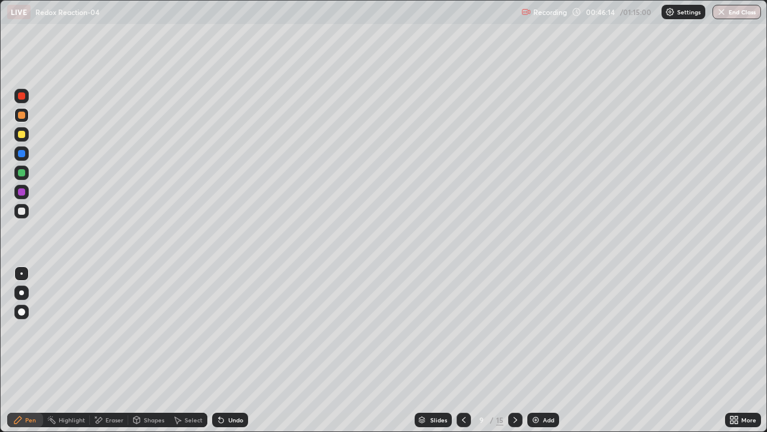
click at [241, 350] on div "Undo" at bounding box center [235, 420] width 15 height 6
click at [237, 350] on div "Undo" at bounding box center [230, 419] width 36 height 14
click at [228, 350] on div "Undo" at bounding box center [235, 420] width 15 height 6
click at [22, 134] on div at bounding box center [21, 134] width 7 height 7
click at [161, 350] on div "Shapes" at bounding box center [154, 420] width 20 height 6
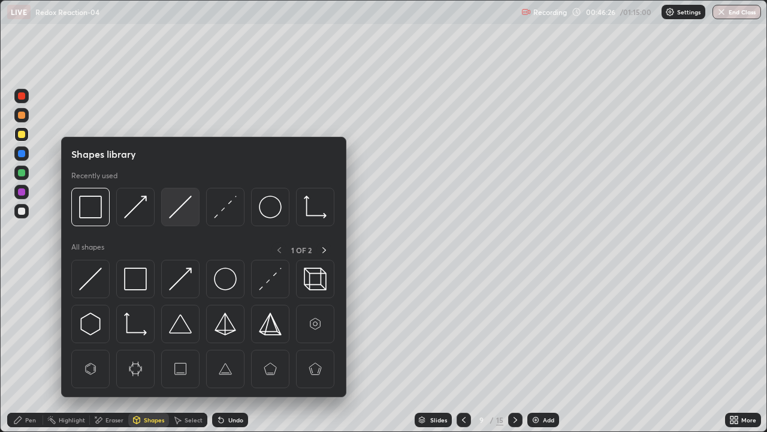
click at [177, 210] on img at bounding box center [180, 206] width 23 height 23
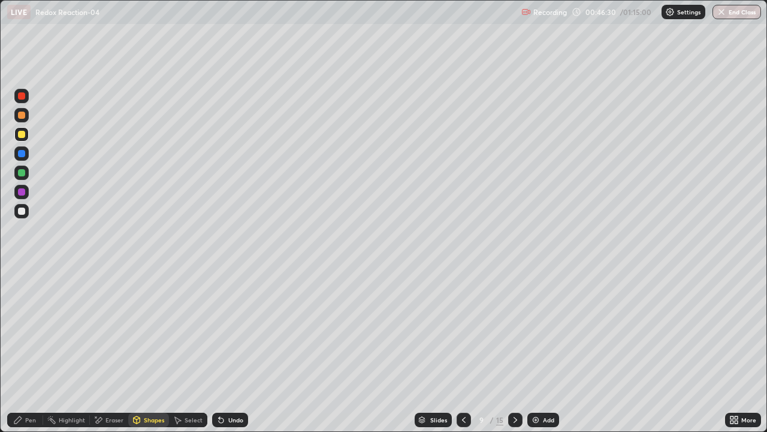
click at [31, 350] on div "Pen" at bounding box center [30, 420] width 11 height 6
click at [22, 174] on div at bounding box center [21, 172] width 7 height 7
click at [221, 350] on icon at bounding box center [221, 420] width 5 height 5
click at [219, 350] on icon at bounding box center [221, 420] width 5 height 5
click at [26, 213] on div at bounding box center [21, 211] width 14 height 14
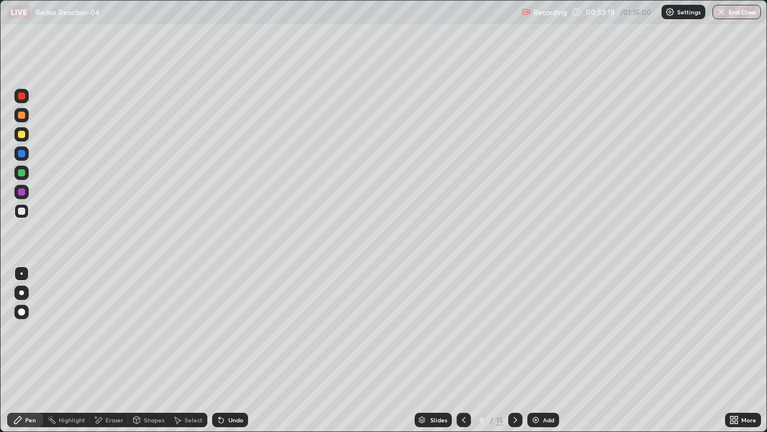
click at [23, 193] on div at bounding box center [21, 191] width 7 height 7
click at [21, 211] on div at bounding box center [21, 210] width 7 height 7
click at [22, 134] on div at bounding box center [21, 134] width 7 height 7
click at [512, 350] on icon at bounding box center [516, 420] width 10 height 10
click at [22, 118] on div at bounding box center [21, 114] width 7 height 7
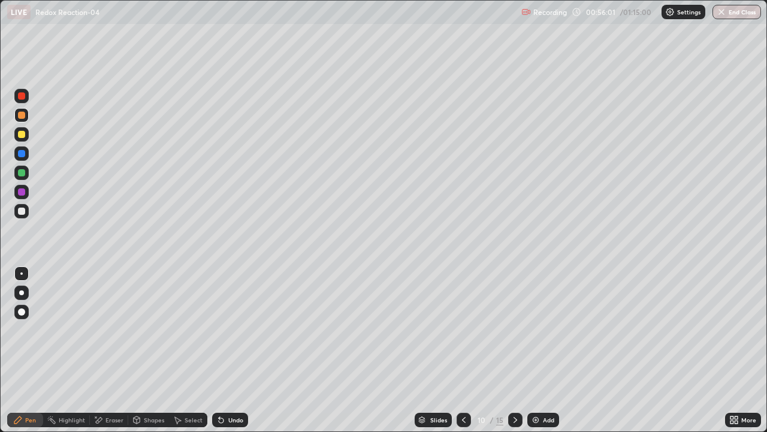
click at [22, 211] on div at bounding box center [21, 210] width 7 height 7
click at [19, 156] on div at bounding box center [21, 153] width 7 height 7
click at [20, 176] on div at bounding box center [21, 172] width 7 height 7
click at [24, 210] on div at bounding box center [21, 210] width 7 height 7
click at [26, 190] on div at bounding box center [21, 192] width 14 height 14
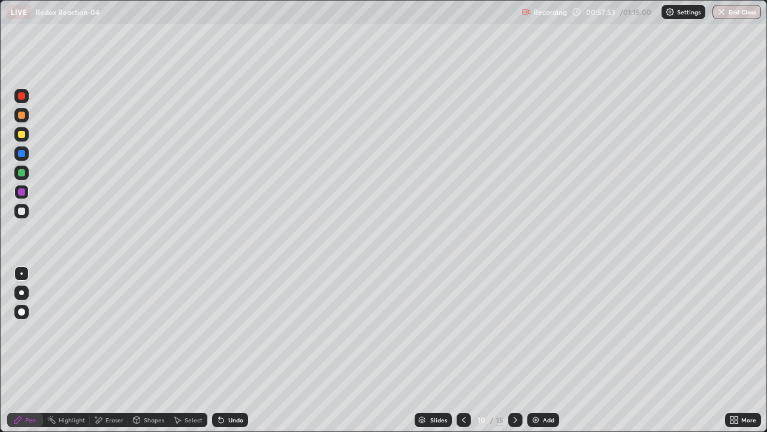
click at [23, 173] on div at bounding box center [21, 172] width 7 height 7
click at [150, 350] on div "Shapes" at bounding box center [154, 420] width 20 height 6
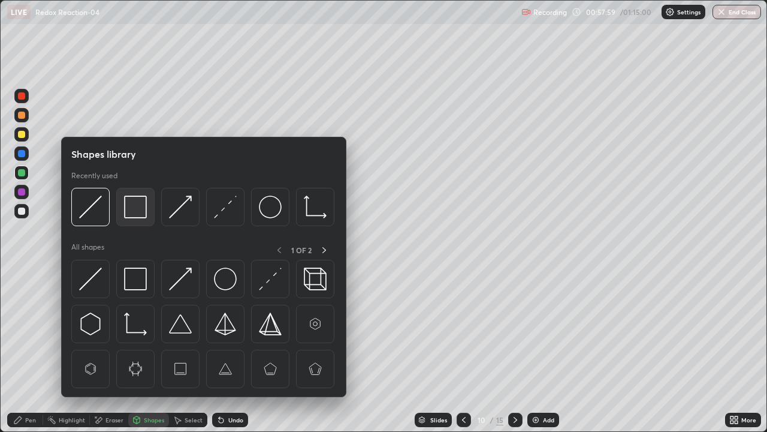
click at [127, 213] on img at bounding box center [135, 206] width 23 height 23
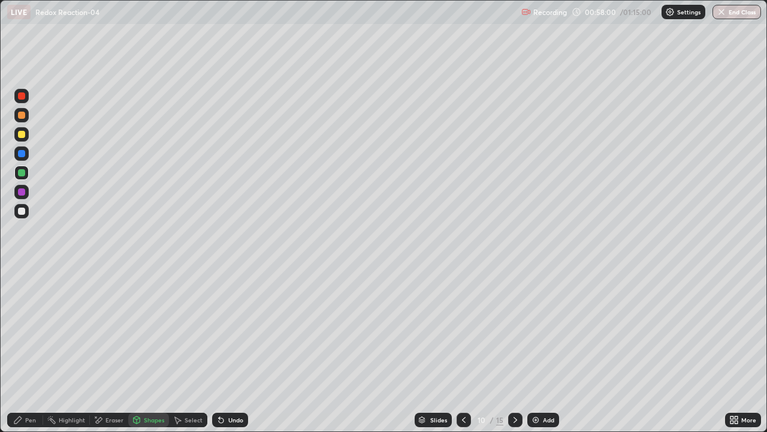
click at [22, 135] on div at bounding box center [21, 134] width 7 height 7
click at [29, 350] on div "Pen" at bounding box center [30, 420] width 11 height 6
click at [23, 194] on div at bounding box center [21, 191] width 7 height 7
click at [23, 140] on div at bounding box center [21, 134] width 14 height 14
click at [25, 98] on div at bounding box center [21, 95] width 7 height 7
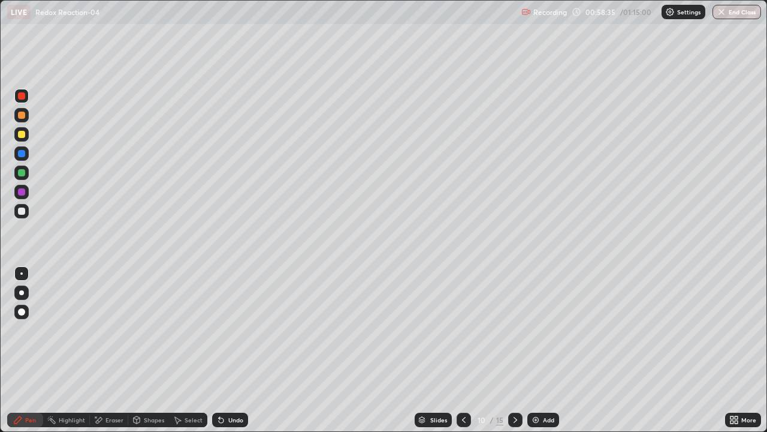
click at [22, 115] on div at bounding box center [21, 114] width 7 height 7
click at [160, 350] on div "Shapes" at bounding box center [154, 420] width 20 height 6
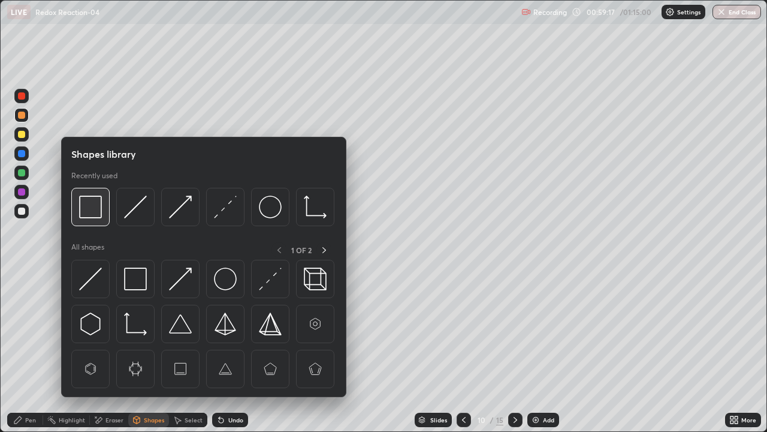
click at [95, 215] on img at bounding box center [90, 206] width 23 height 23
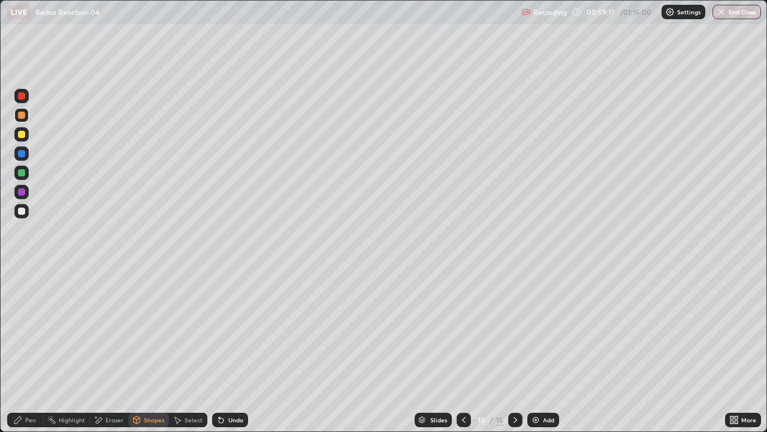
click at [20, 137] on div at bounding box center [21, 134] width 7 height 7
click at [71, 350] on div "Highlight" at bounding box center [72, 420] width 26 height 6
click at [512, 350] on icon at bounding box center [516, 420] width 10 height 10
click at [39, 350] on div "Pen" at bounding box center [25, 419] width 36 height 14
click at [25, 118] on div at bounding box center [21, 115] width 14 height 14
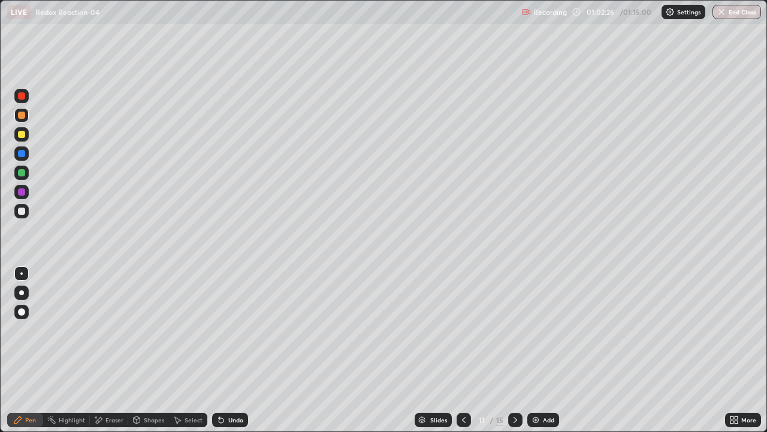
click at [150, 350] on div "Shapes" at bounding box center [154, 420] width 20 height 6
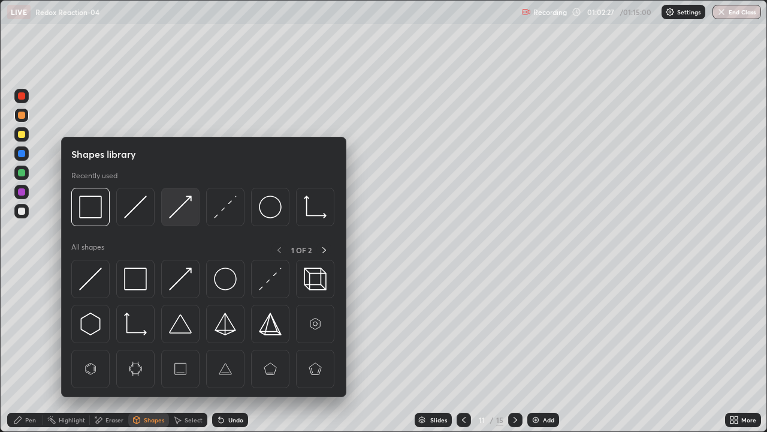
click at [176, 210] on img at bounding box center [180, 206] width 23 height 23
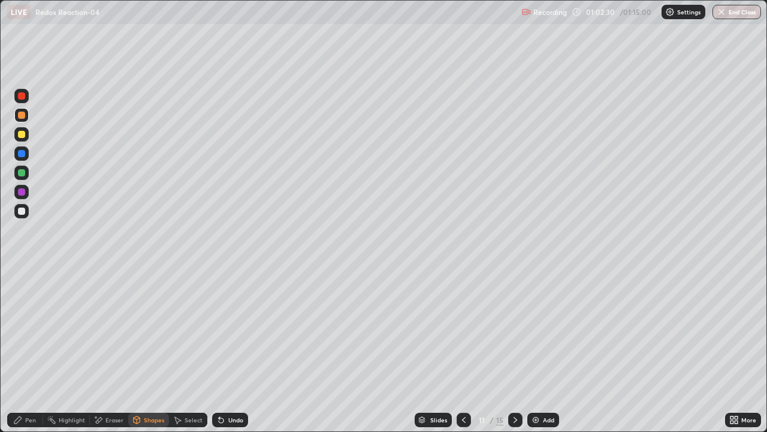
click at [228, 350] on div "Undo" at bounding box center [235, 420] width 15 height 6
click at [23, 137] on div at bounding box center [21, 134] width 7 height 7
click at [20, 350] on icon at bounding box center [18, 420] width 10 height 10
click at [23, 194] on div at bounding box center [21, 191] width 7 height 7
click at [22, 138] on div at bounding box center [21, 134] width 14 height 14
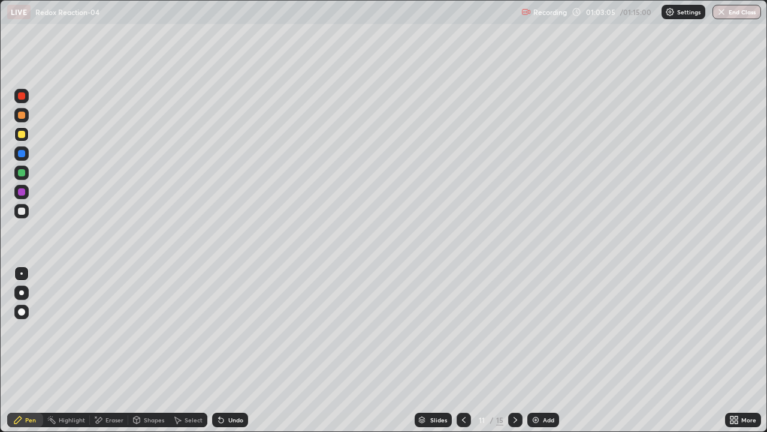
click at [158, 350] on div "Shapes" at bounding box center [148, 419] width 41 height 14
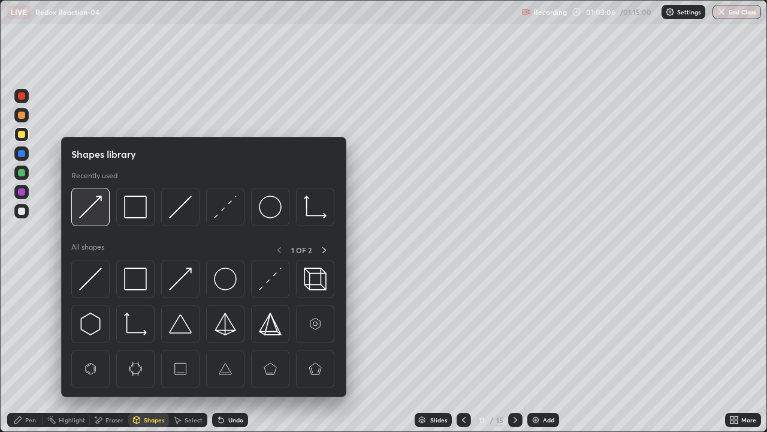
click at [108, 206] on div at bounding box center [90, 207] width 38 height 38
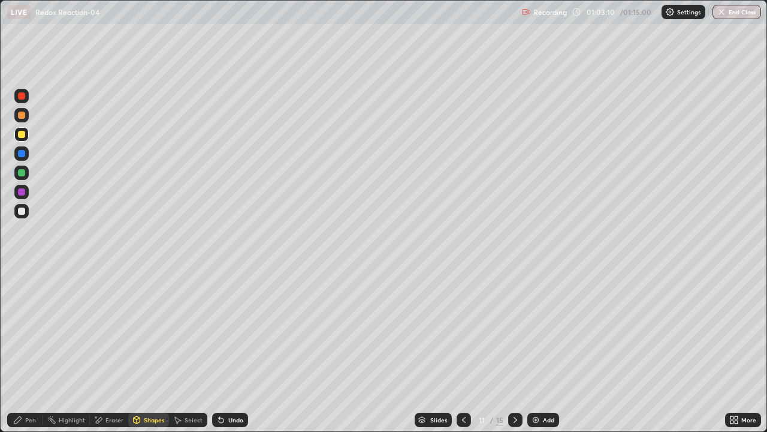
click at [20, 350] on icon at bounding box center [18, 420] width 10 height 10
click at [22, 173] on div at bounding box center [21, 172] width 7 height 7
click at [27, 215] on div at bounding box center [21, 211] width 14 height 14
click at [22, 101] on div at bounding box center [21, 96] width 14 height 14
click at [515, 350] on icon at bounding box center [516, 420] width 10 height 10
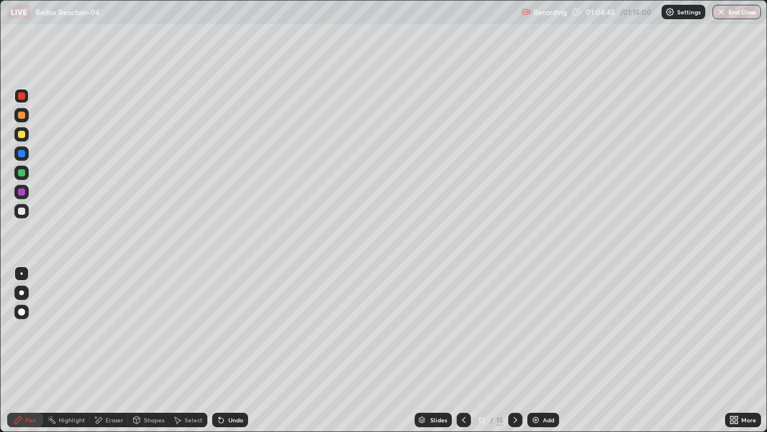
click at [23, 117] on div at bounding box center [21, 114] width 7 height 7
click at [145, 350] on div "Shapes" at bounding box center [154, 420] width 20 height 6
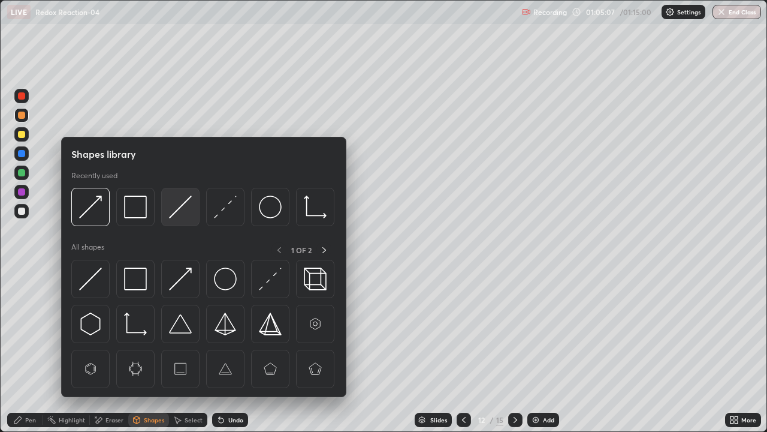
click at [168, 213] on div at bounding box center [180, 207] width 38 height 38
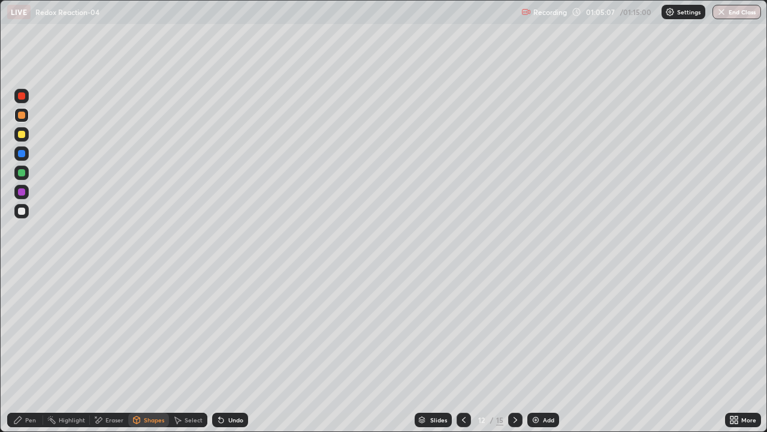
click at [22, 135] on div at bounding box center [21, 134] width 7 height 7
click at [29, 350] on div "Pen" at bounding box center [30, 420] width 11 height 6
click at [26, 195] on div at bounding box center [21, 192] width 14 height 14
click at [22, 210] on div at bounding box center [21, 210] width 7 height 7
click at [21, 171] on div at bounding box center [21, 172] width 7 height 7
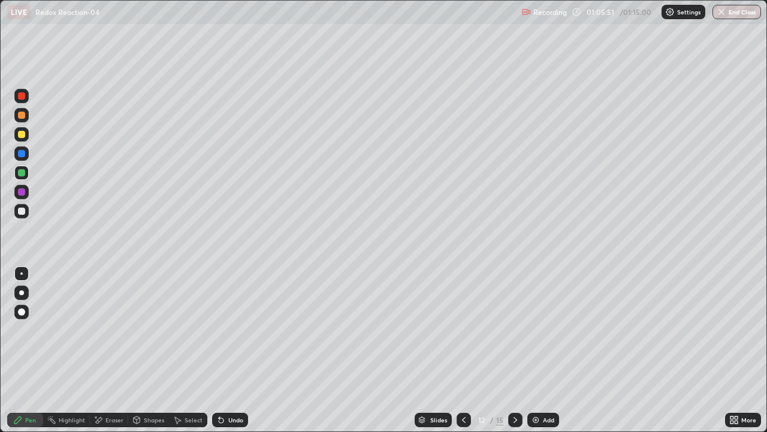
click at [152, 350] on div "Shapes" at bounding box center [154, 420] width 20 height 6
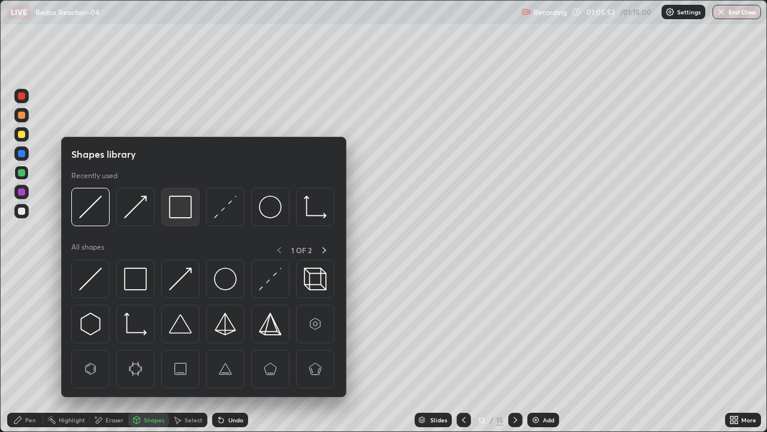
click at [174, 212] on img at bounding box center [180, 206] width 23 height 23
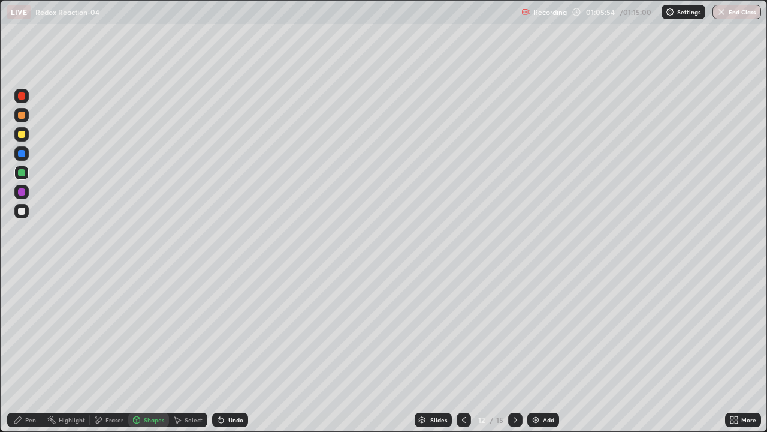
click at [23, 115] on div at bounding box center [21, 114] width 7 height 7
click at [31, 350] on div "Pen" at bounding box center [30, 420] width 11 height 6
click at [23, 153] on div at bounding box center [21, 153] width 7 height 7
click at [24, 173] on div at bounding box center [21, 172] width 7 height 7
click at [219, 350] on icon at bounding box center [219, 417] width 1 height 1
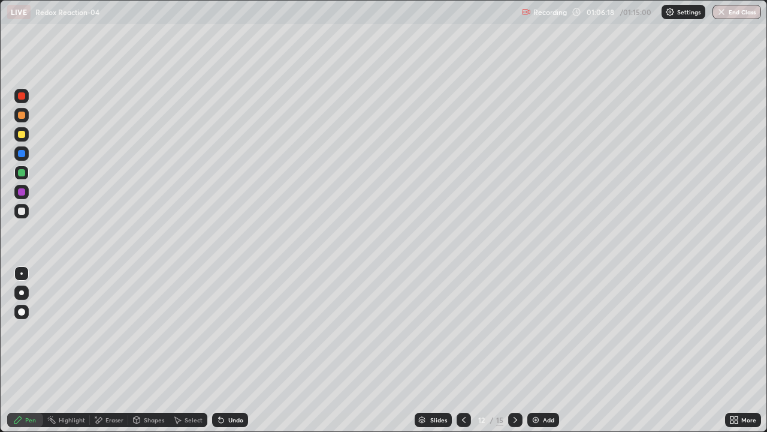
click at [222, 350] on icon at bounding box center [221, 420] width 10 height 10
click at [20, 135] on div at bounding box center [21, 134] width 7 height 7
click at [26, 101] on div at bounding box center [21, 96] width 14 height 14
click at [25, 177] on div at bounding box center [21, 172] width 14 height 14
click at [24, 135] on div at bounding box center [21, 134] width 7 height 7
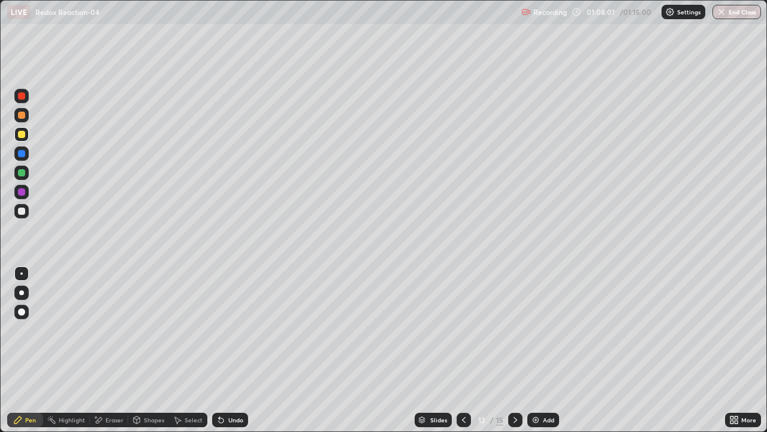
click at [20, 192] on div at bounding box center [21, 191] width 7 height 7
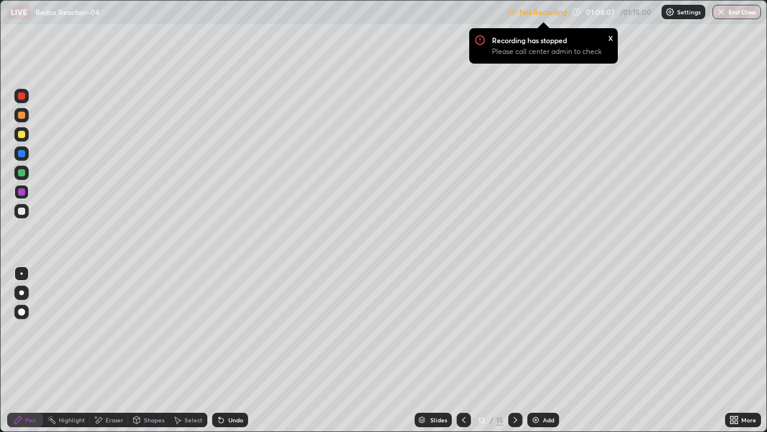
click at [23, 213] on div at bounding box center [21, 210] width 7 height 7
click at [22, 194] on div at bounding box center [21, 191] width 7 height 7
click at [22, 213] on div at bounding box center [21, 210] width 7 height 7
click at [22, 194] on div at bounding box center [21, 191] width 7 height 7
click at [22, 192] on div at bounding box center [21, 191] width 7 height 7
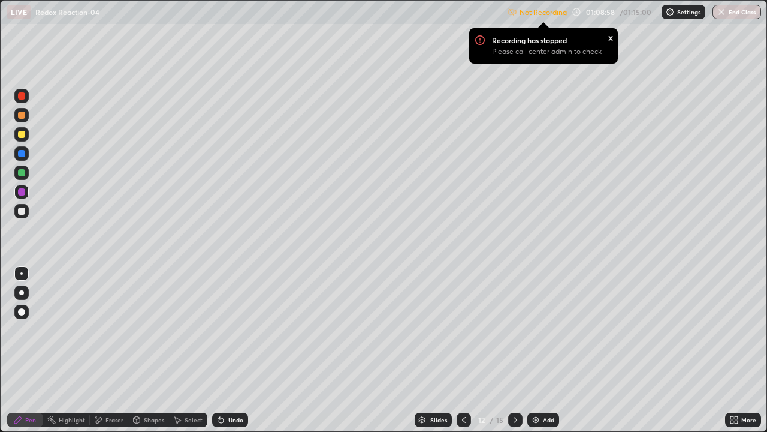
click at [26, 211] on div at bounding box center [21, 211] width 14 height 14
click at [28, 192] on div at bounding box center [21, 192] width 14 height 14
click at [20, 211] on div at bounding box center [21, 210] width 7 height 7
click at [19, 116] on div at bounding box center [21, 114] width 7 height 7
click at [731, 16] on button "End Class" at bounding box center [737, 12] width 47 height 14
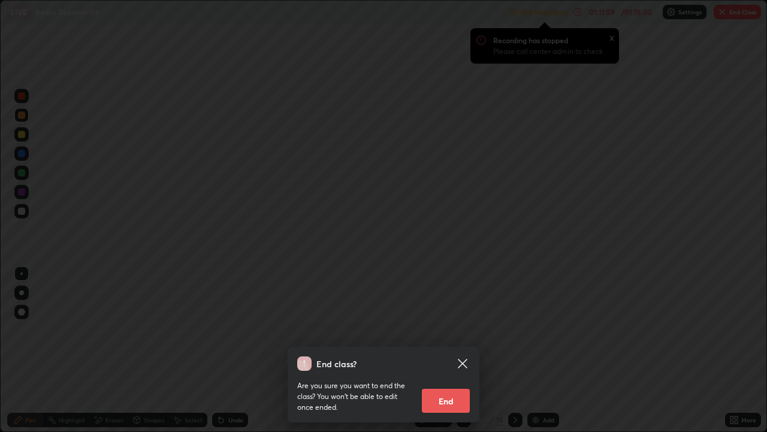
click at [457, 350] on button "End" at bounding box center [446, 400] width 48 height 24
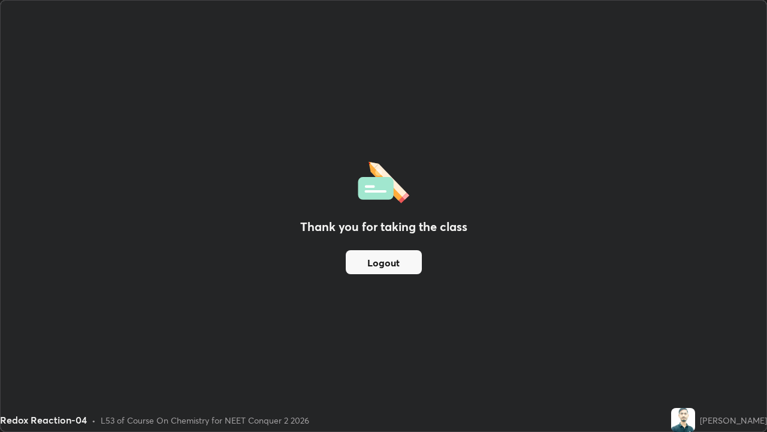
click at [392, 270] on button "Logout" at bounding box center [384, 262] width 76 height 24
